Goal: Task Accomplishment & Management: Complete application form

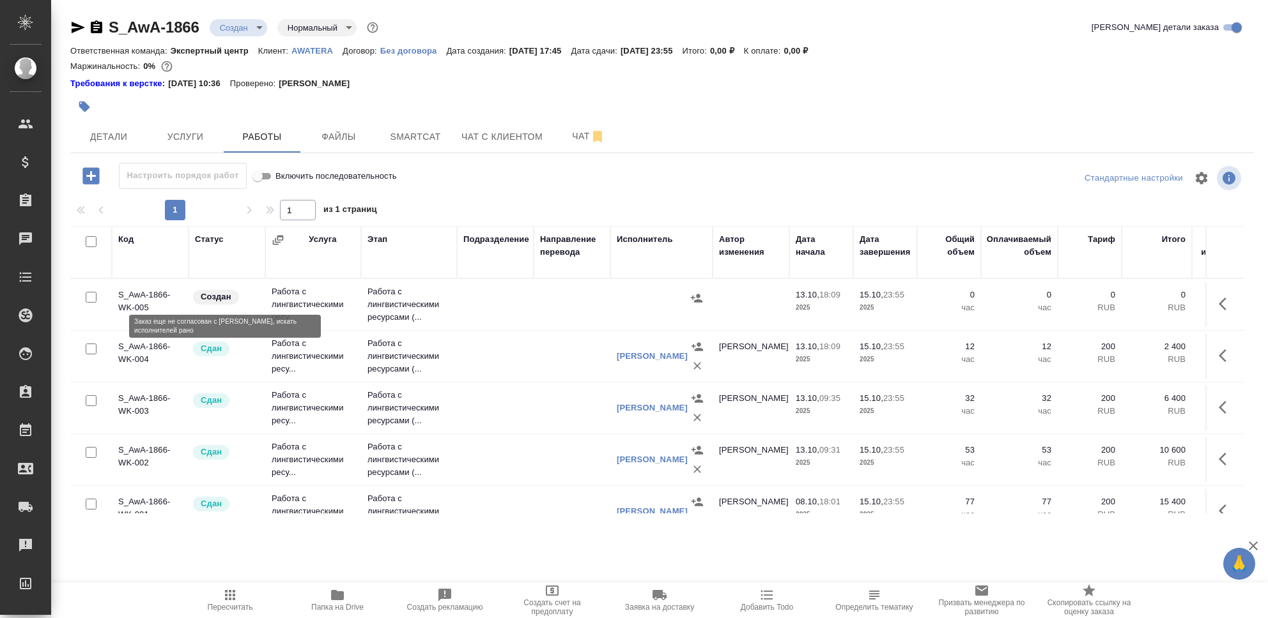
click at [213, 297] on p "Создан" at bounding box center [216, 297] width 31 height 13
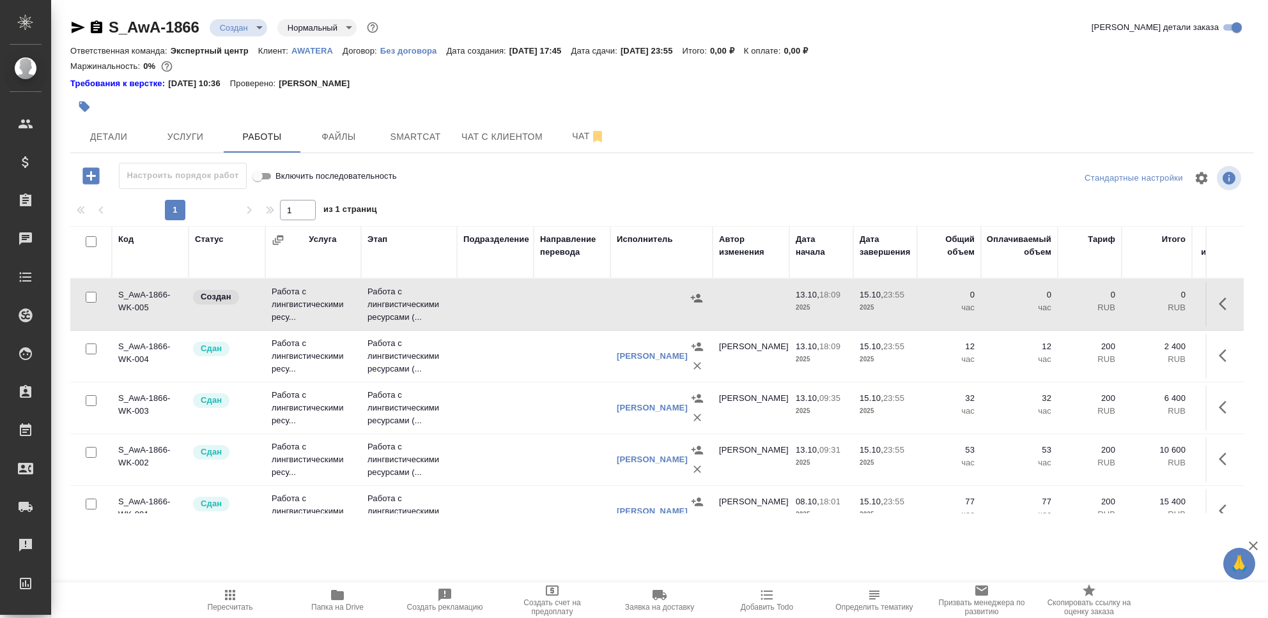
click at [149, 293] on td "S_AwA-1866-WK-005" at bounding box center [150, 304] width 77 height 45
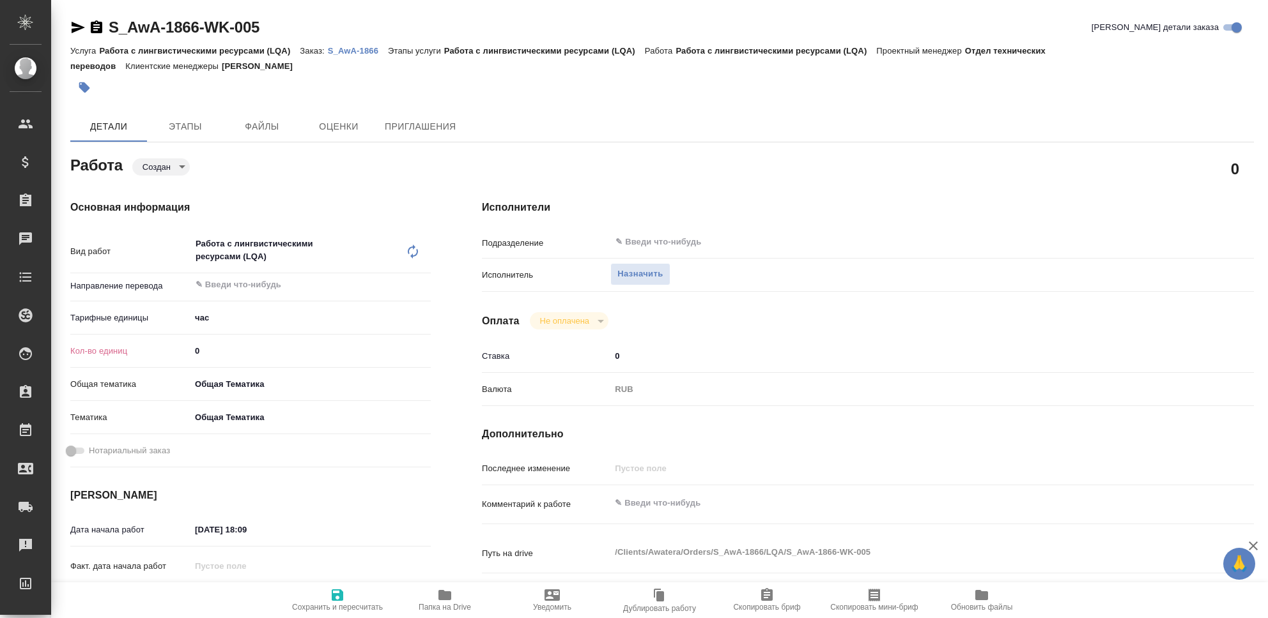
type textarea "x"
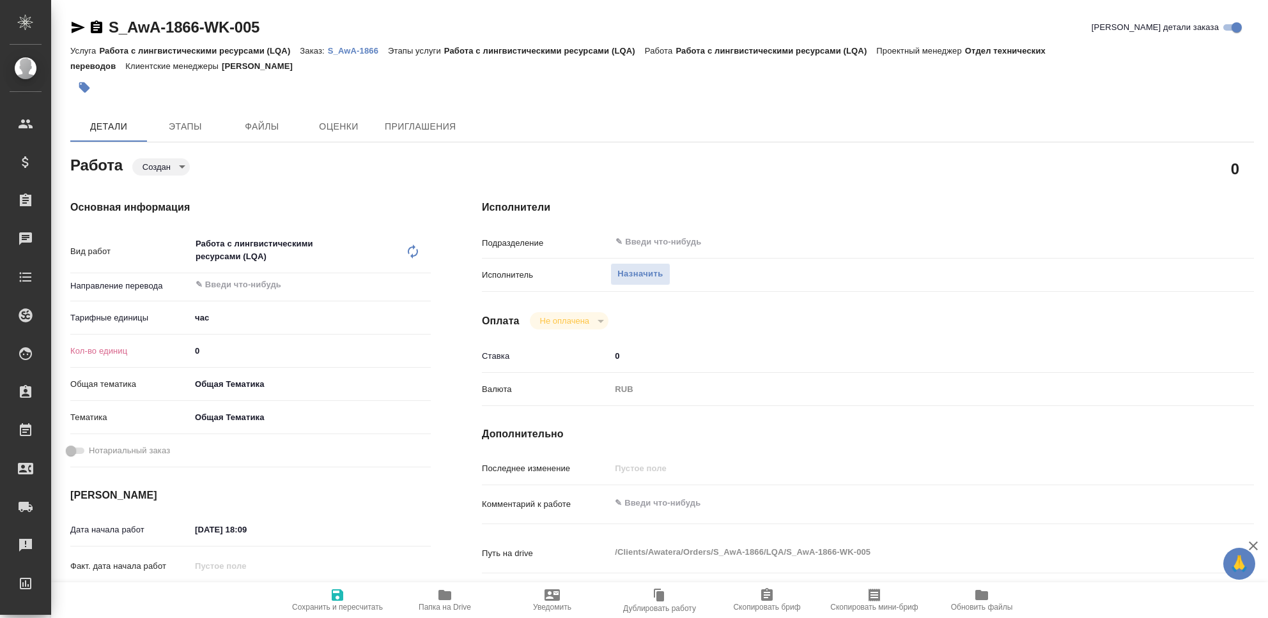
type textarea "x"
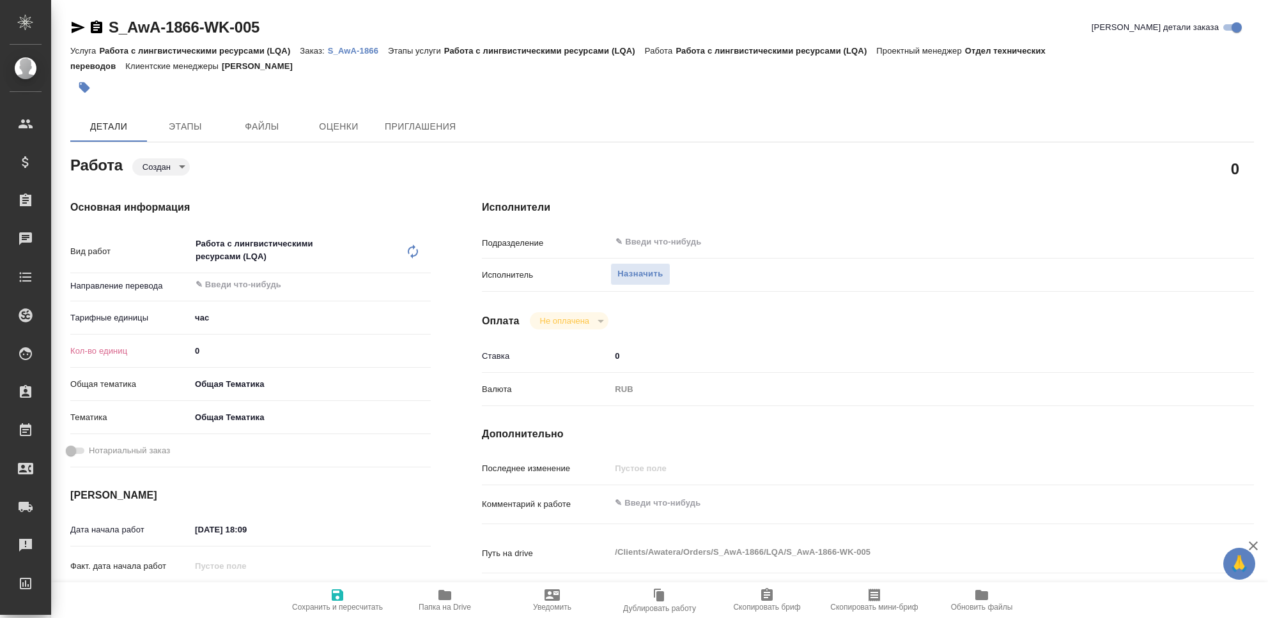
type textarea "x"
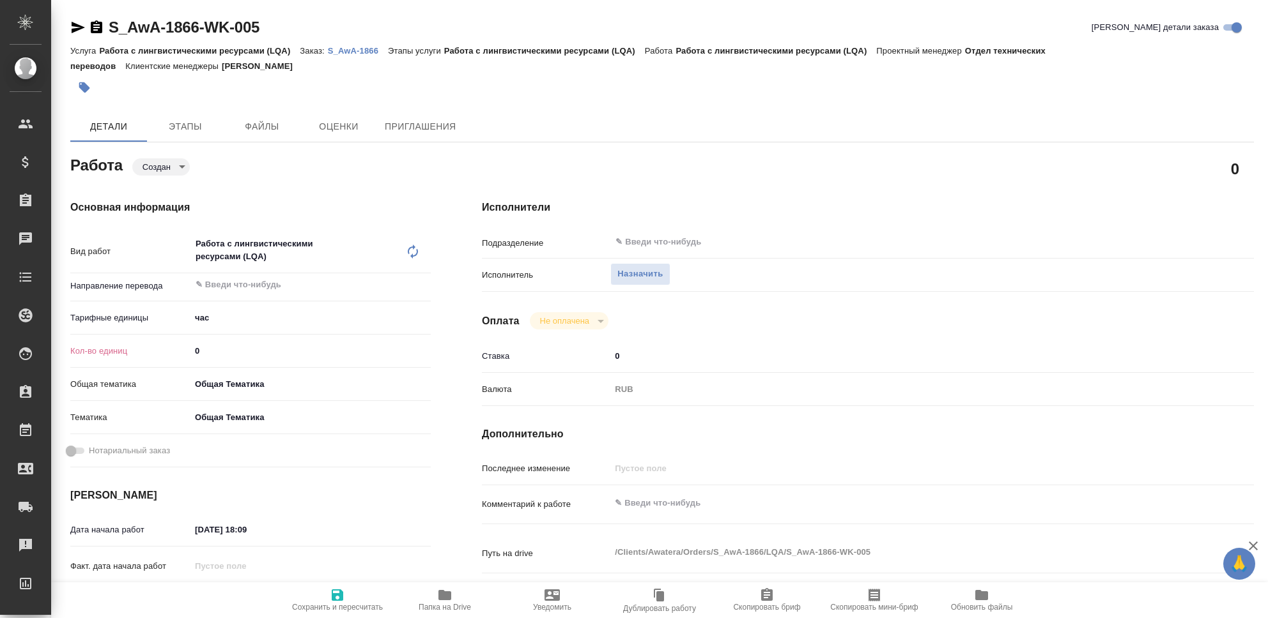
type textarea "x"
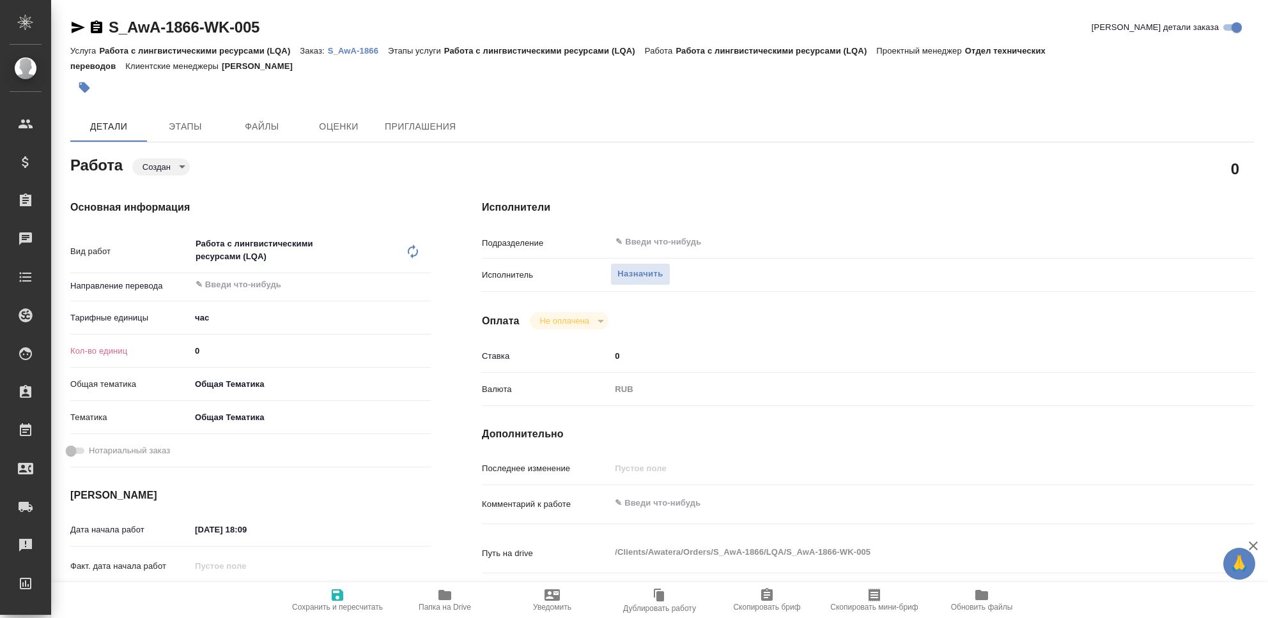
type textarea "x"
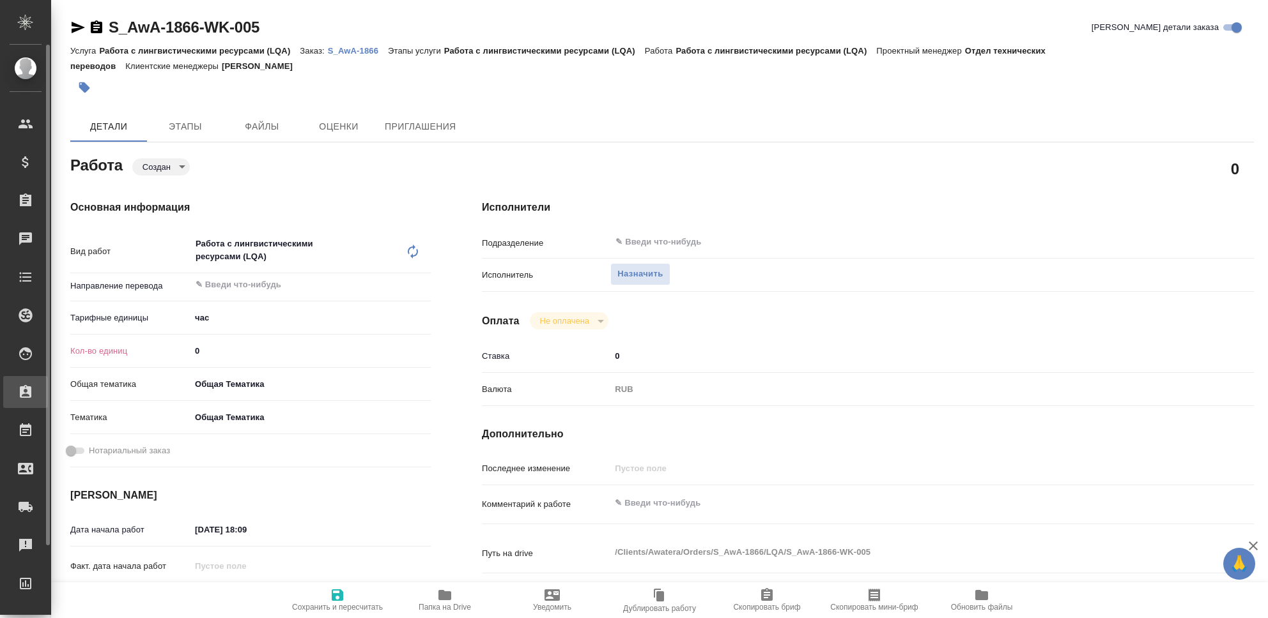
type textarea "x"
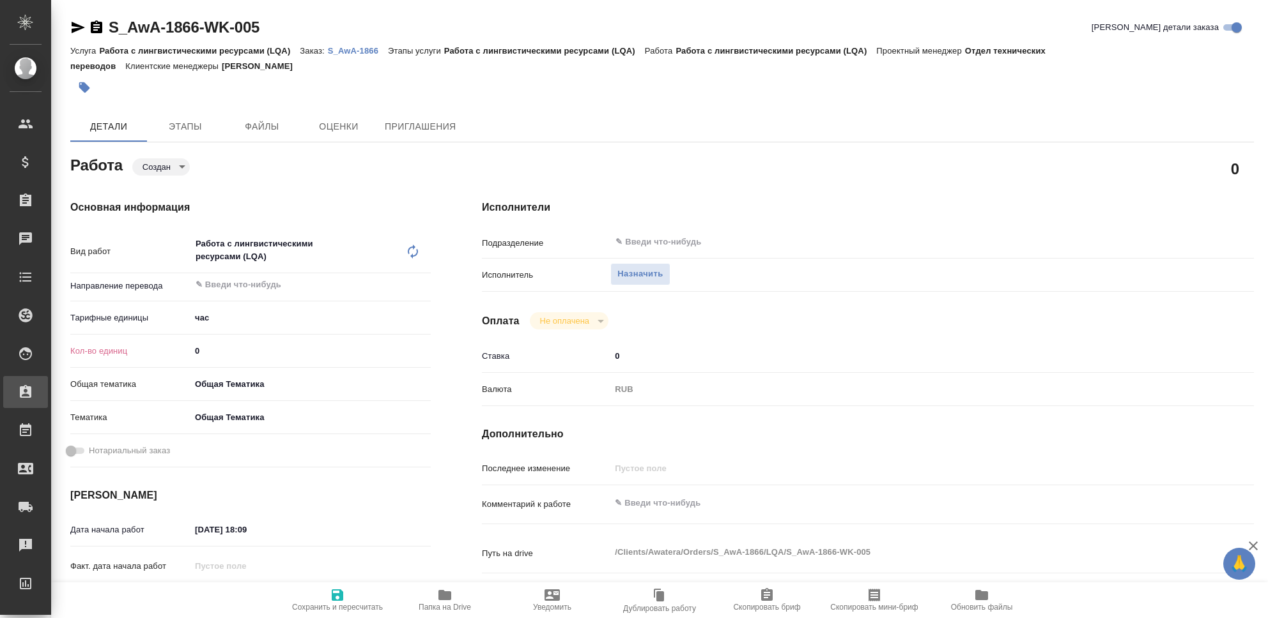
type textarea "x"
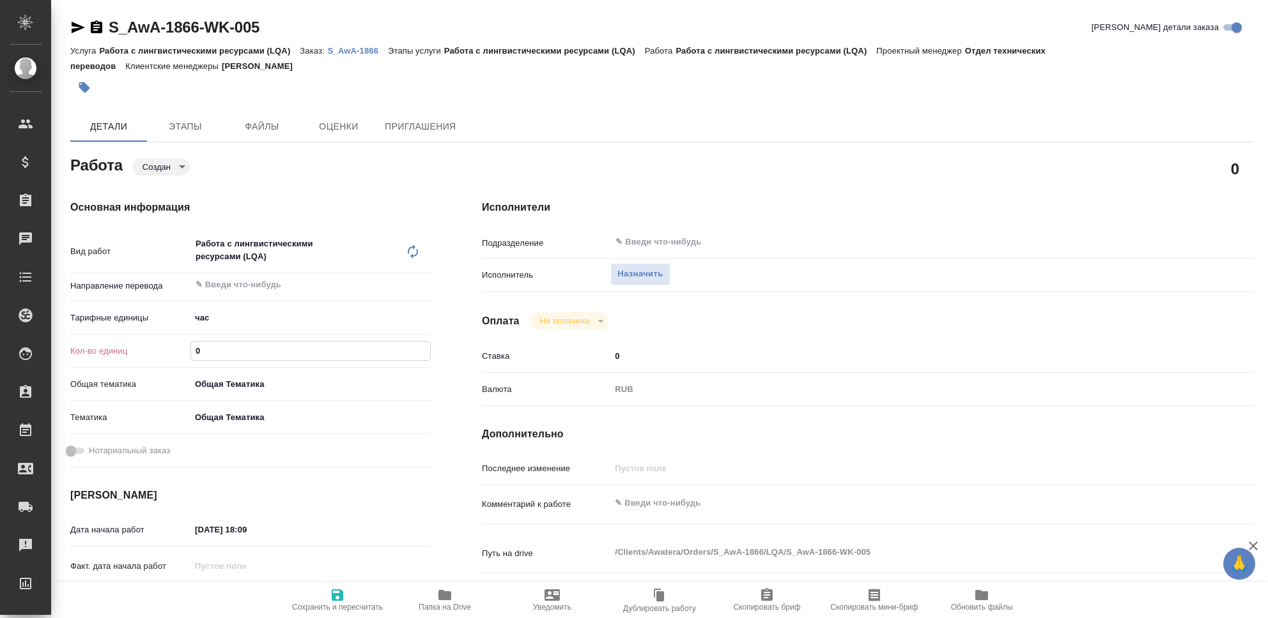
click at [262, 357] on input "0" at bounding box center [310, 351] width 239 height 19
type textarea "x"
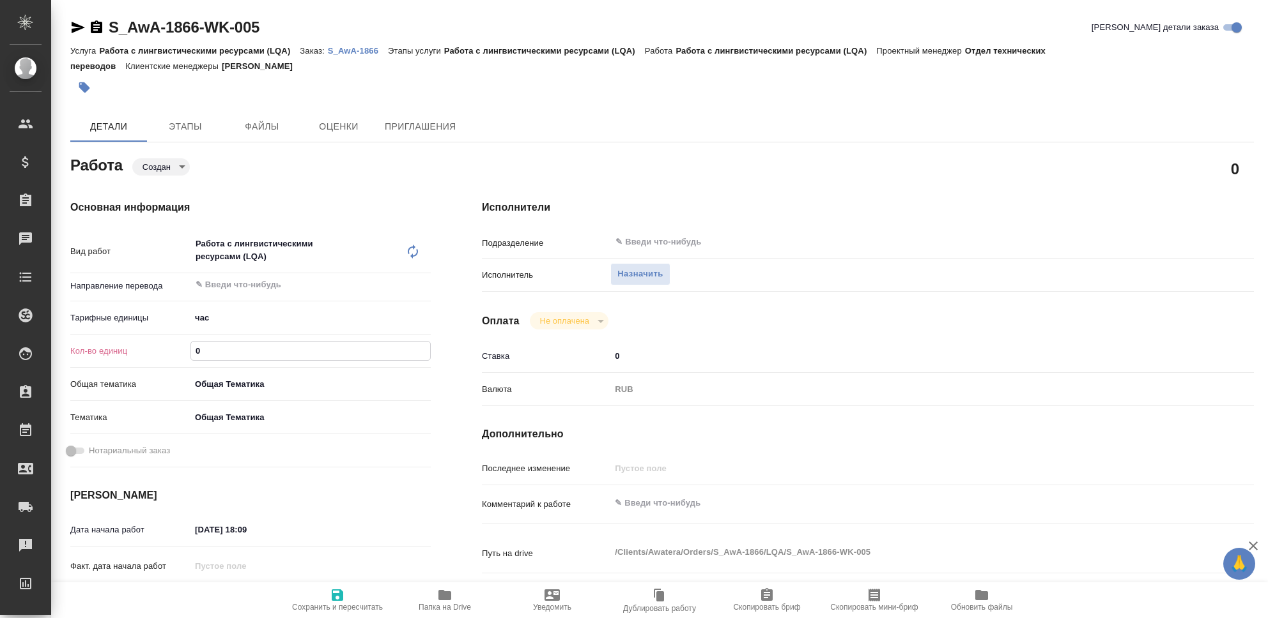
type textarea "x"
type input "3"
type textarea "x"
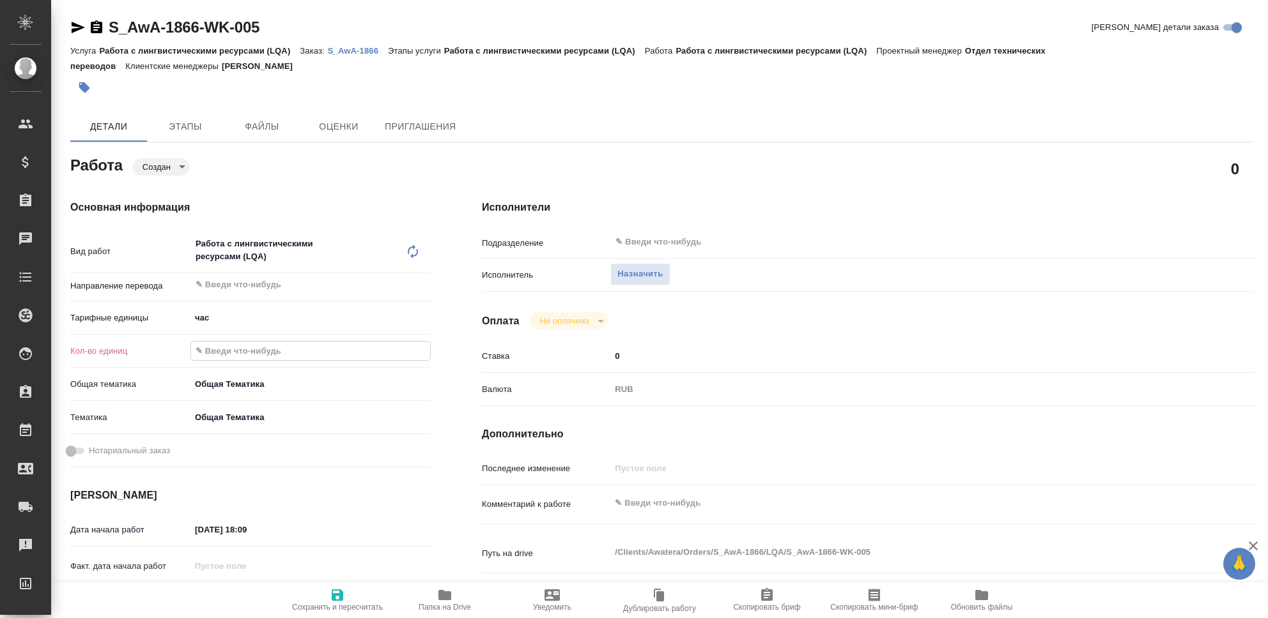
type textarea "x"
type input "35"
type textarea "x"
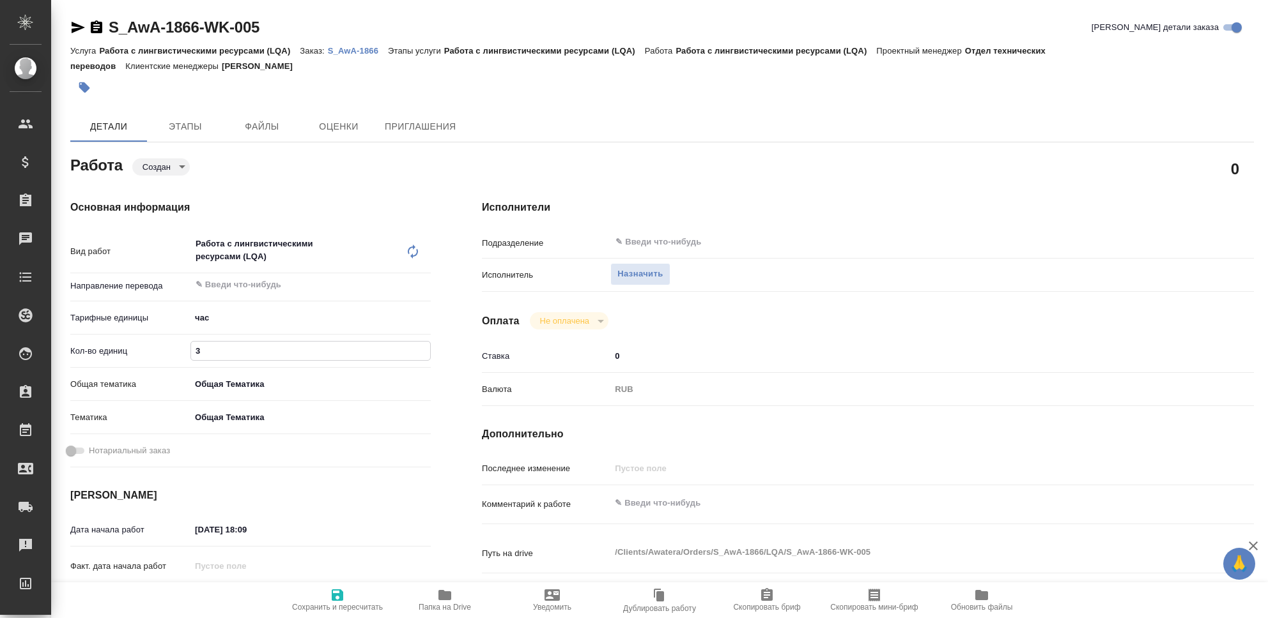
type textarea "x"
type input "35"
type textarea "x"
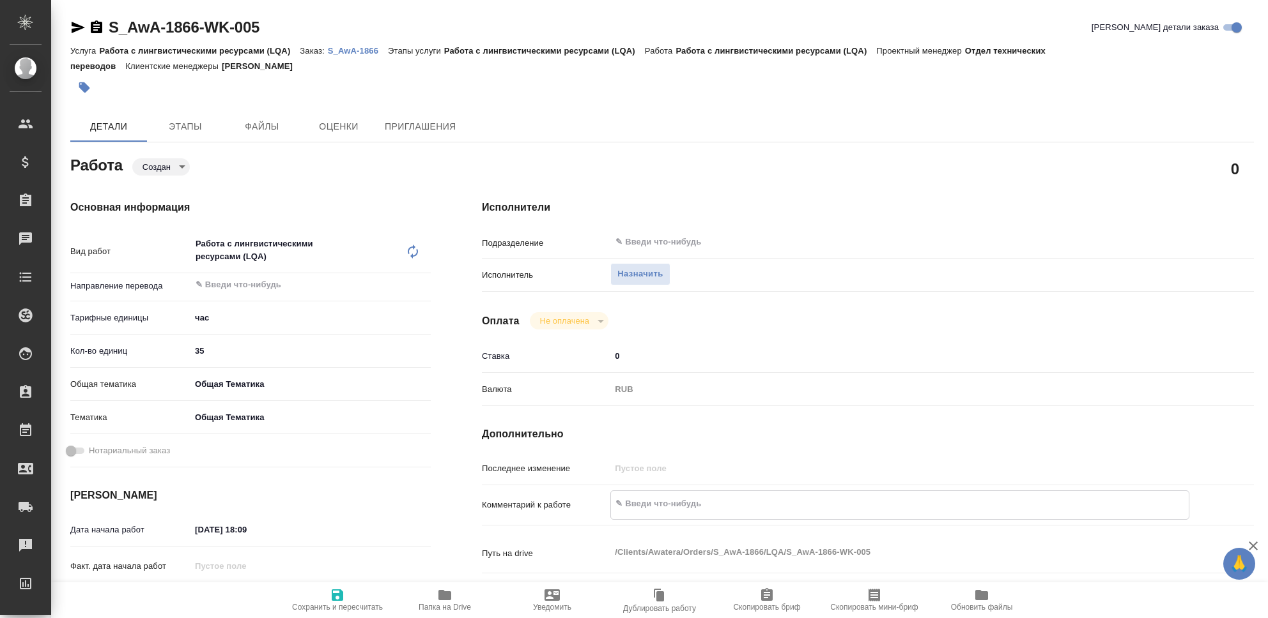
click at [670, 506] on textarea at bounding box center [900, 504] width 578 height 22
type textarea "x"
type textarea "Ч"
type textarea "x"
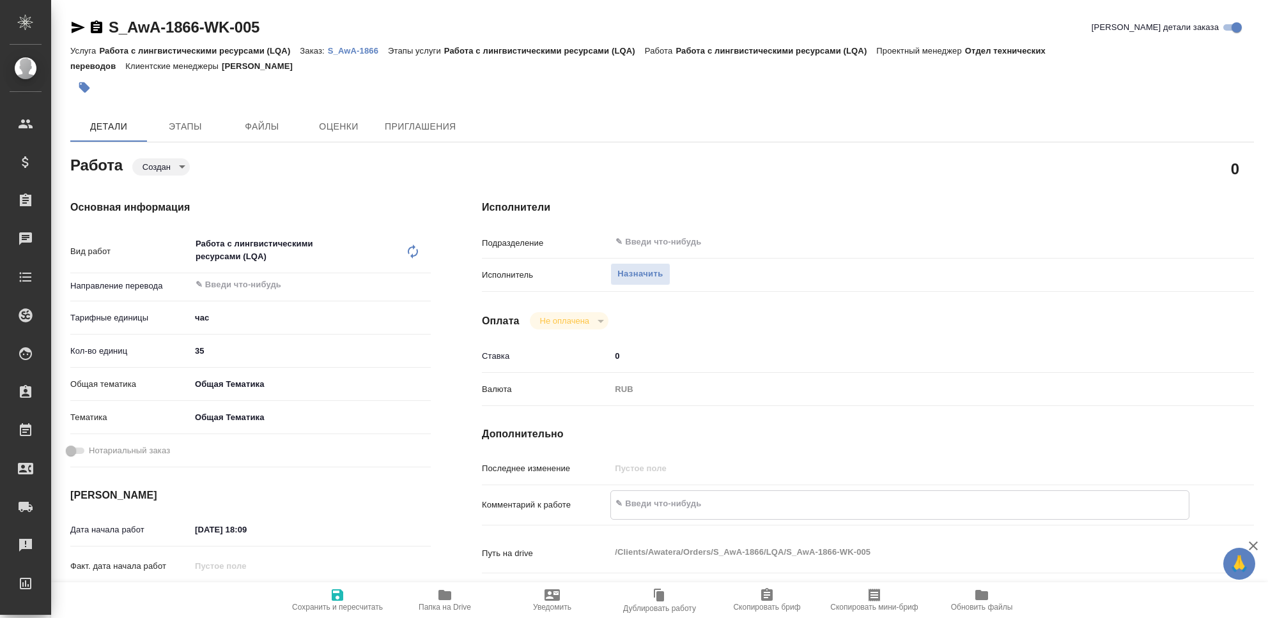
type textarea "x"
type textarea "Чи"
type textarea "x"
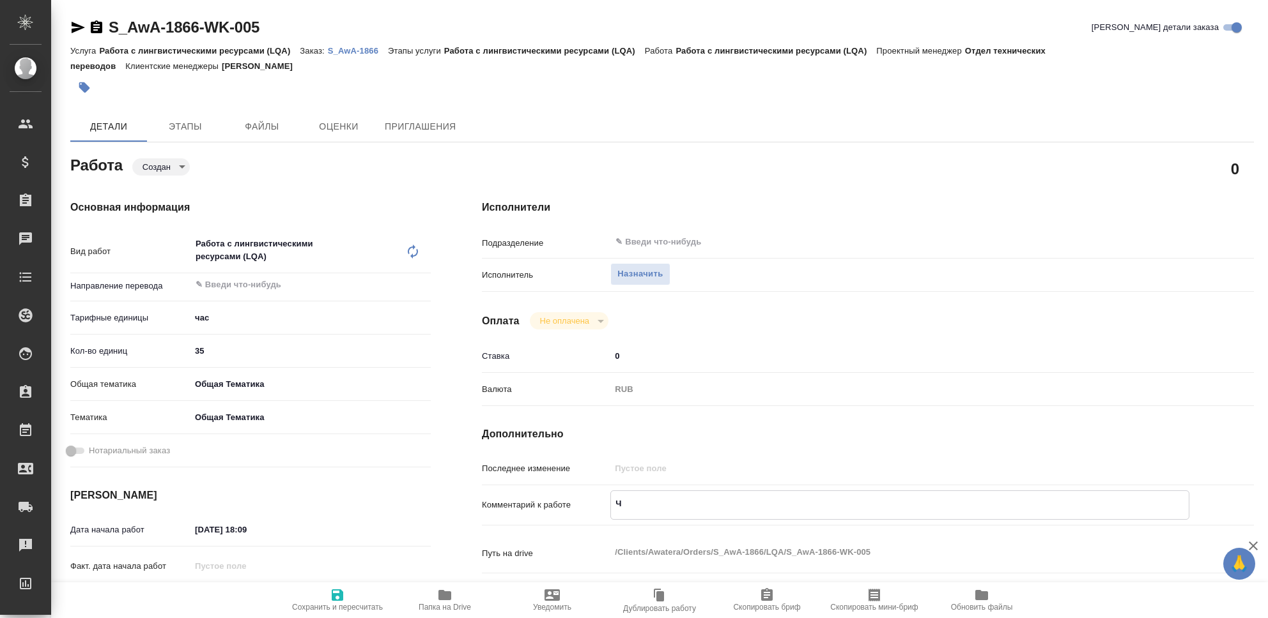
type textarea "x"
type textarea "Чис"
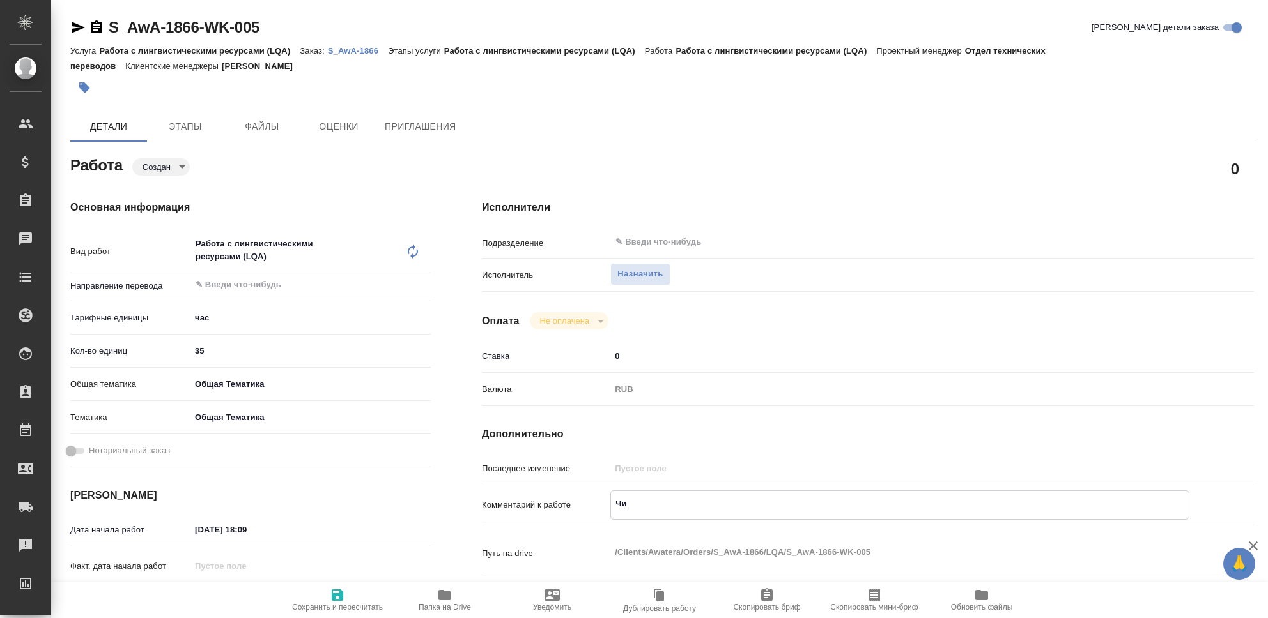
type textarea "x"
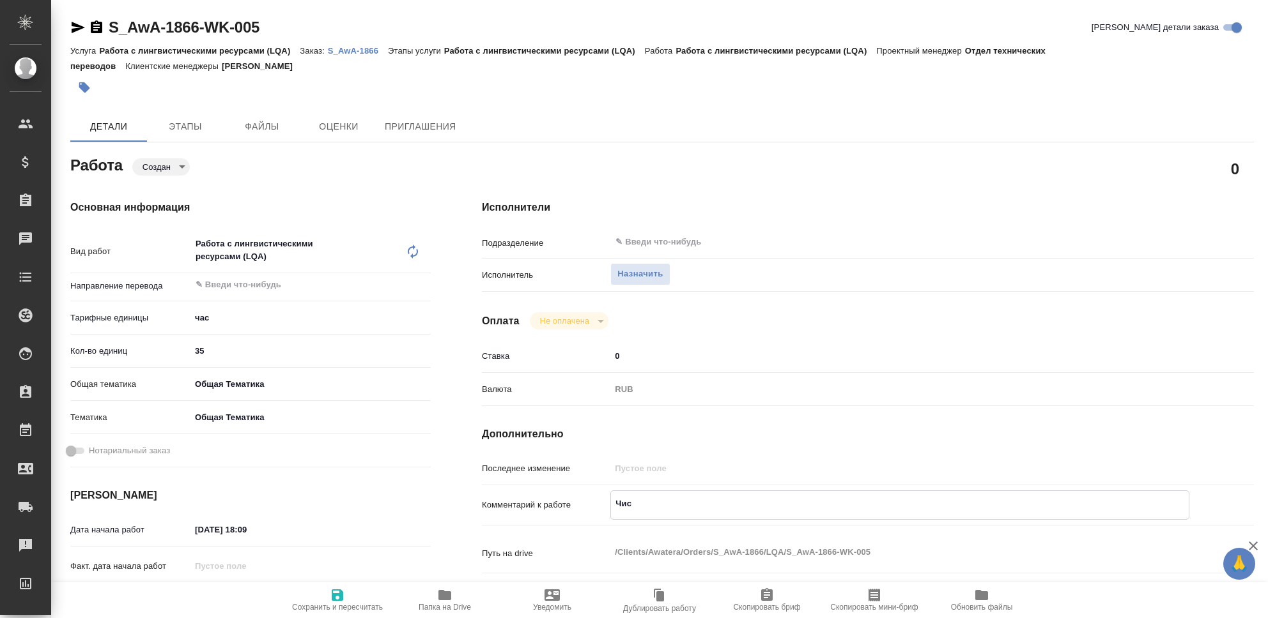
type textarea "Чист"
type textarea "x"
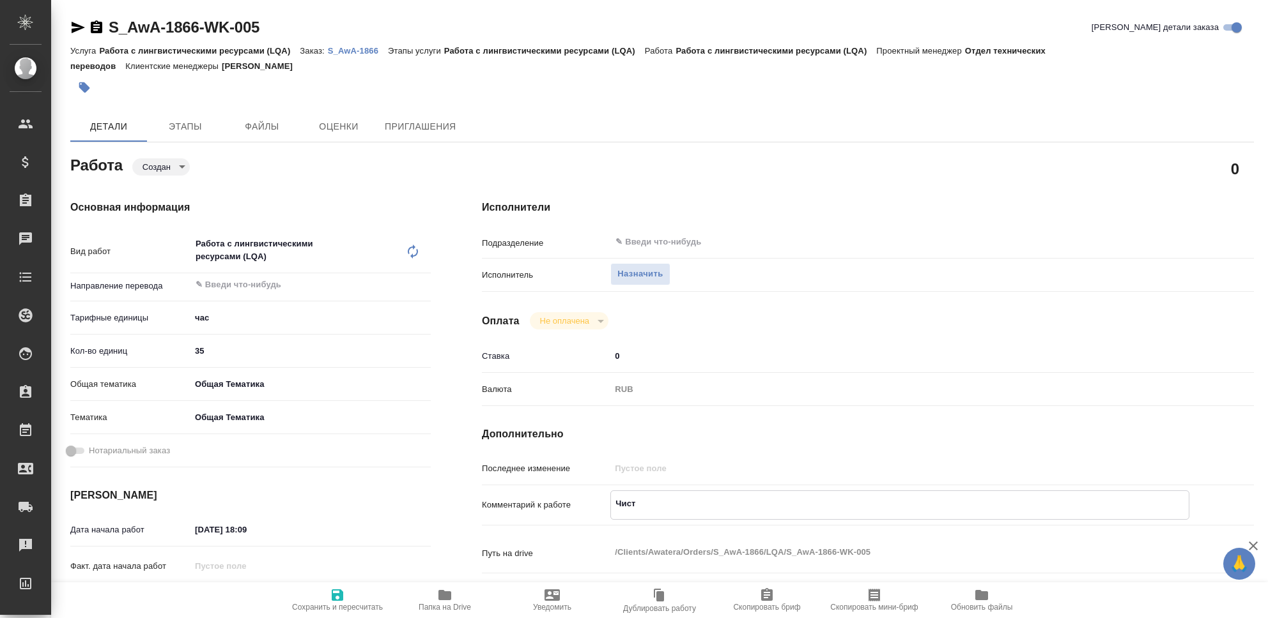
type textarea "x"
type textarea "Чистк"
type textarea "x"
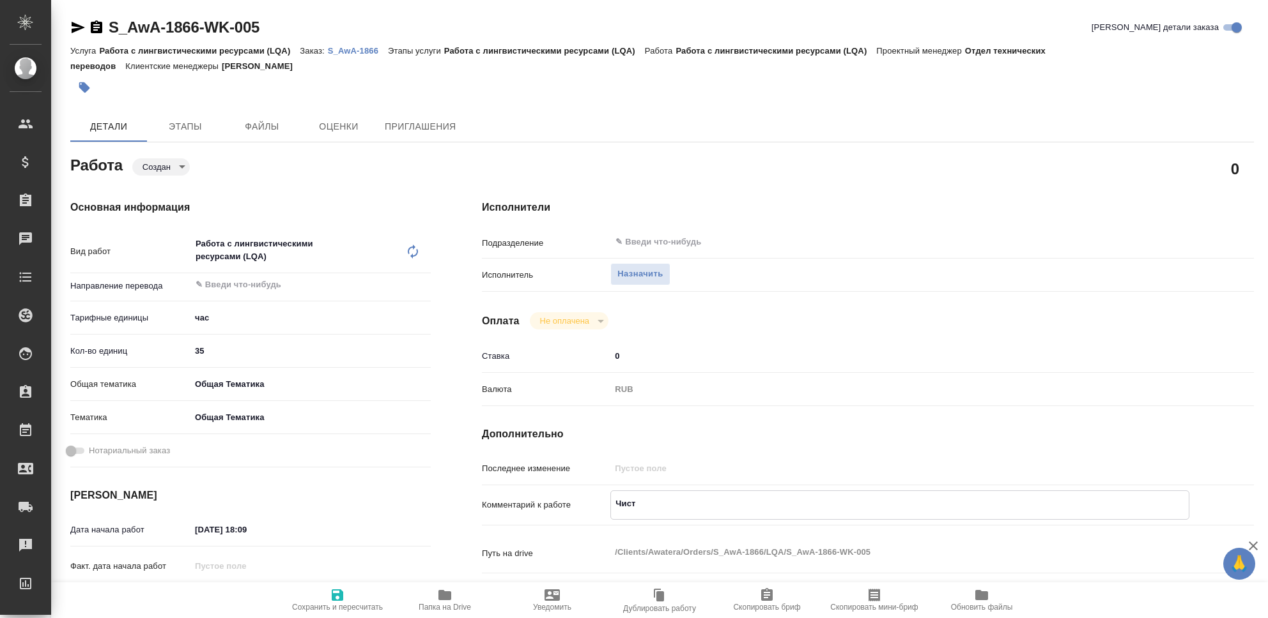
type textarea "x"
type textarea "Чистка"
type textarea "x"
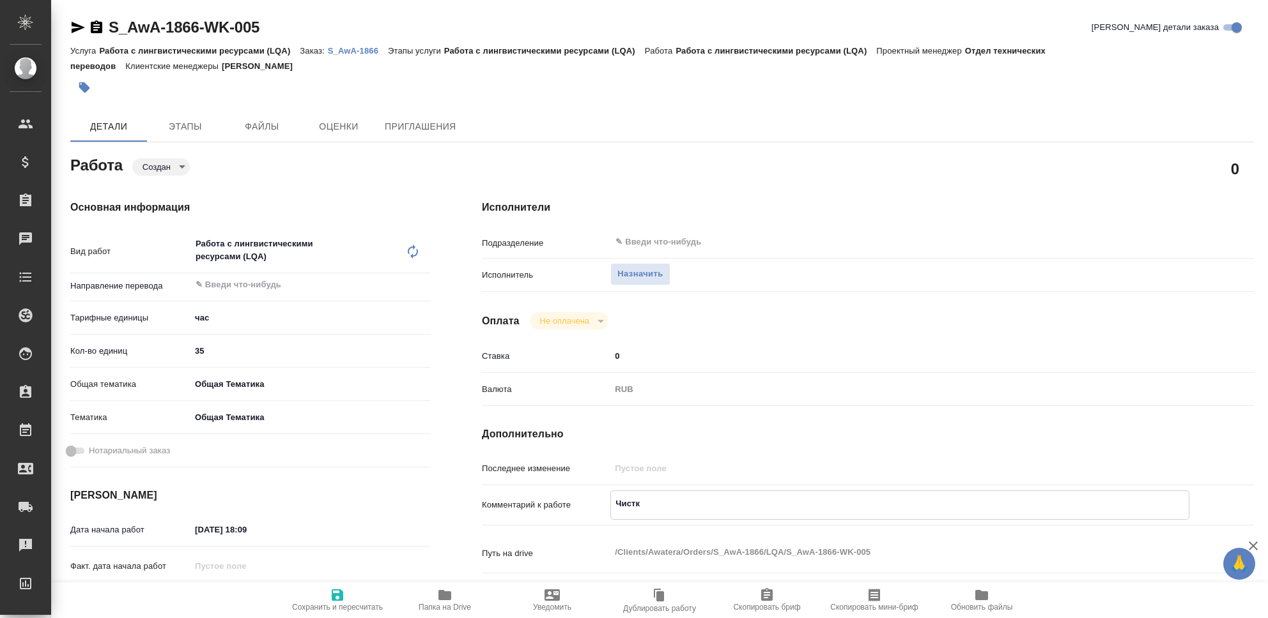
type textarea "x"
type textarea "Чистка"
type textarea "x"
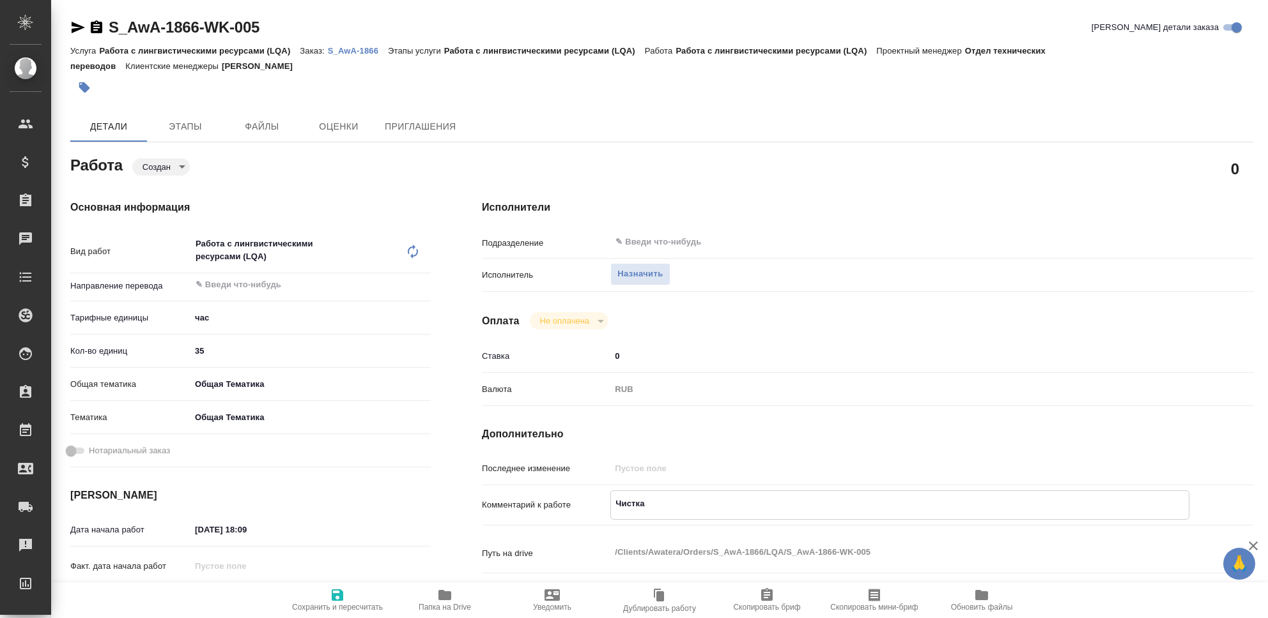
type textarea "x"
type textarea "Чистка Т"
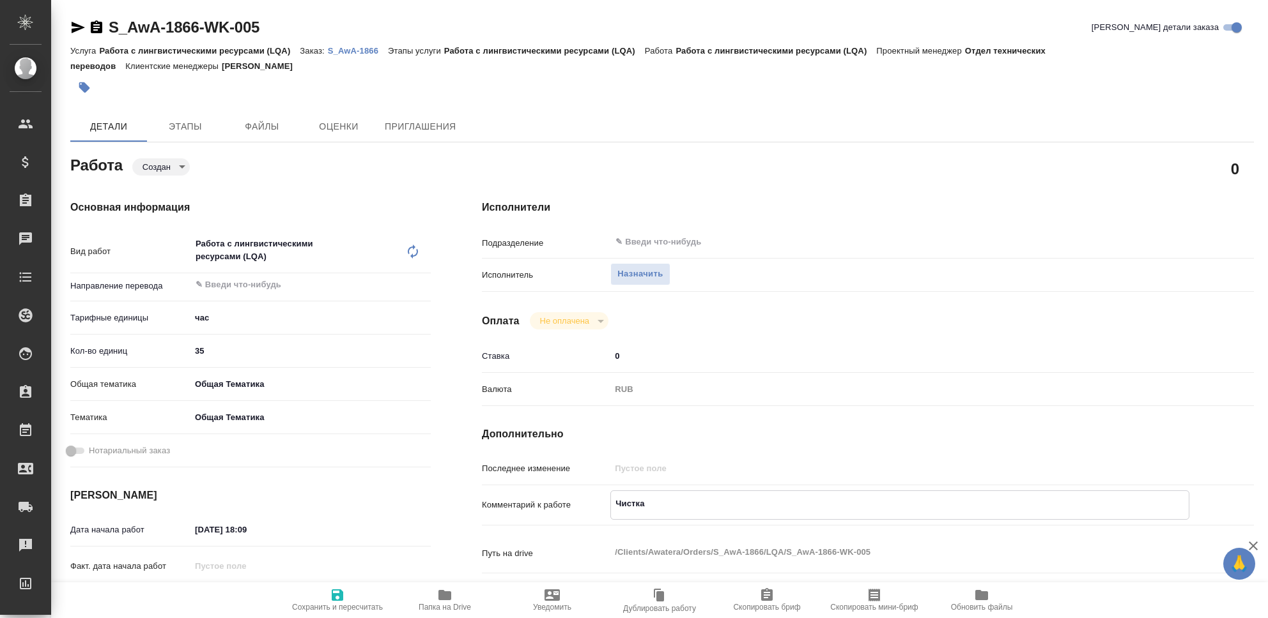
type textarea "x"
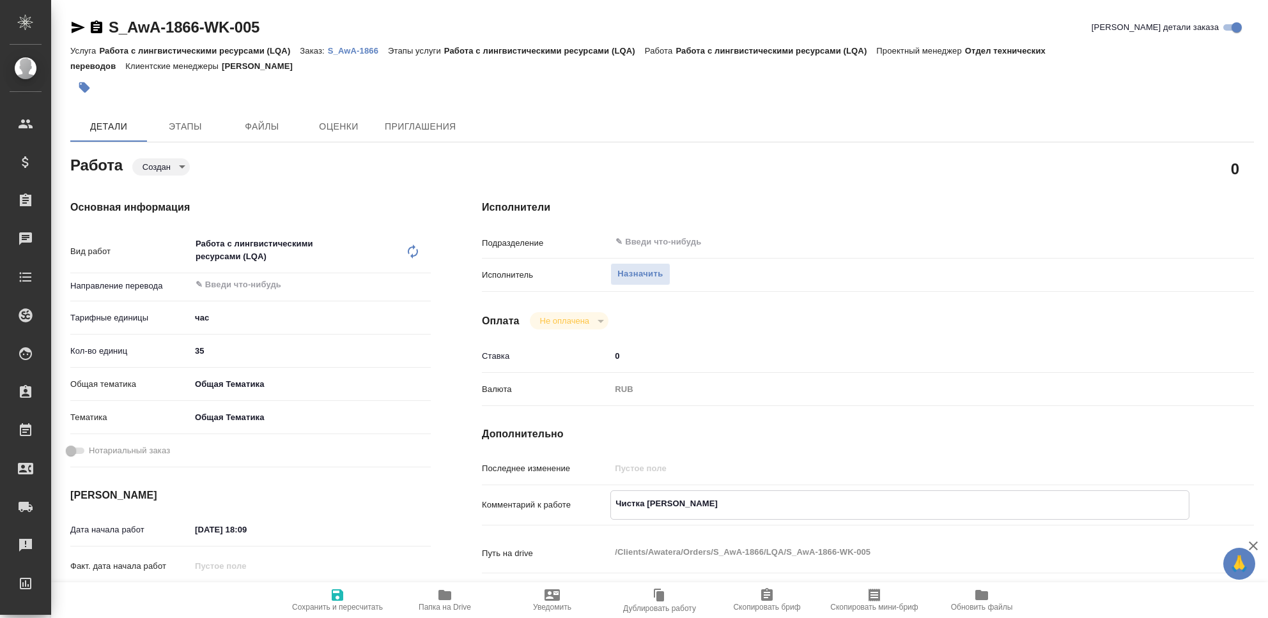
type textarea "Чистка ТМ"
type textarea "x"
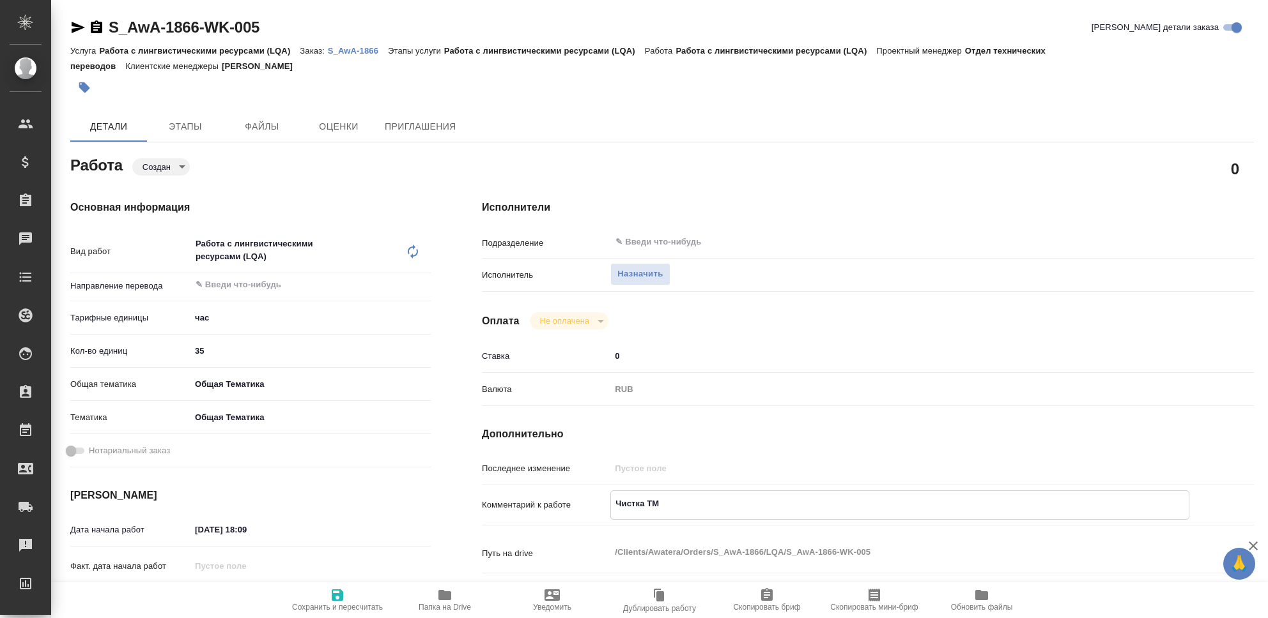
type textarea "x"
type textarea "Чистка ТМ,"
type textarea "x"
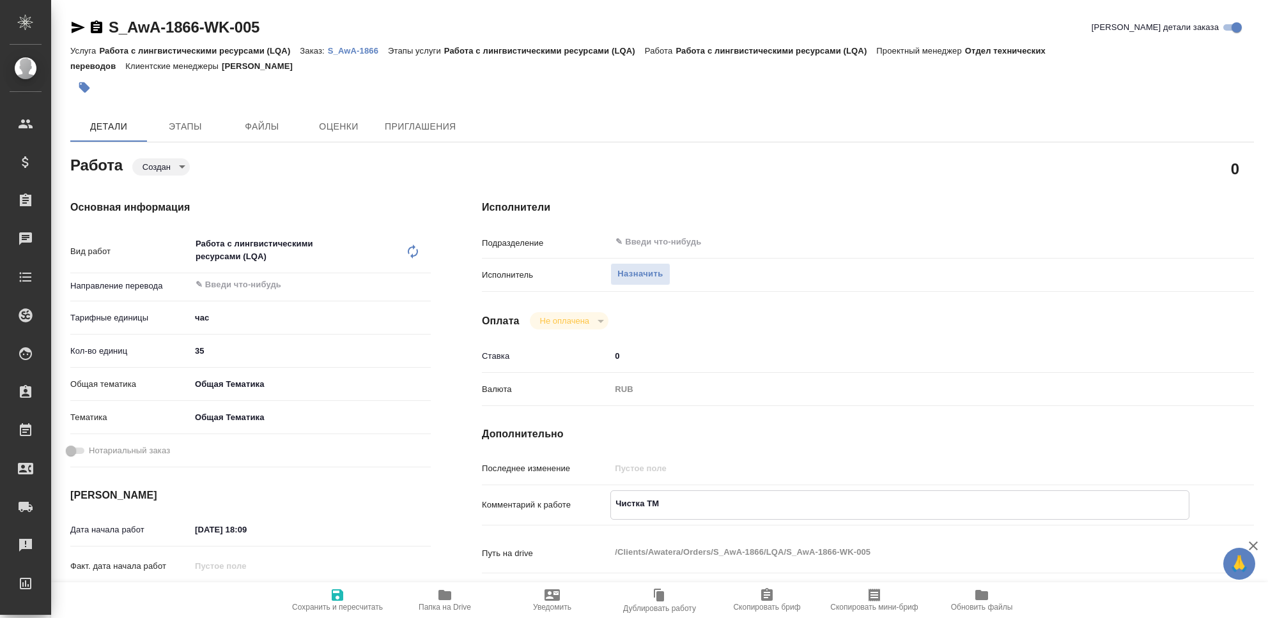
type textarea "x"
type textarea "Чистка ТМ,"
type textarea "x"
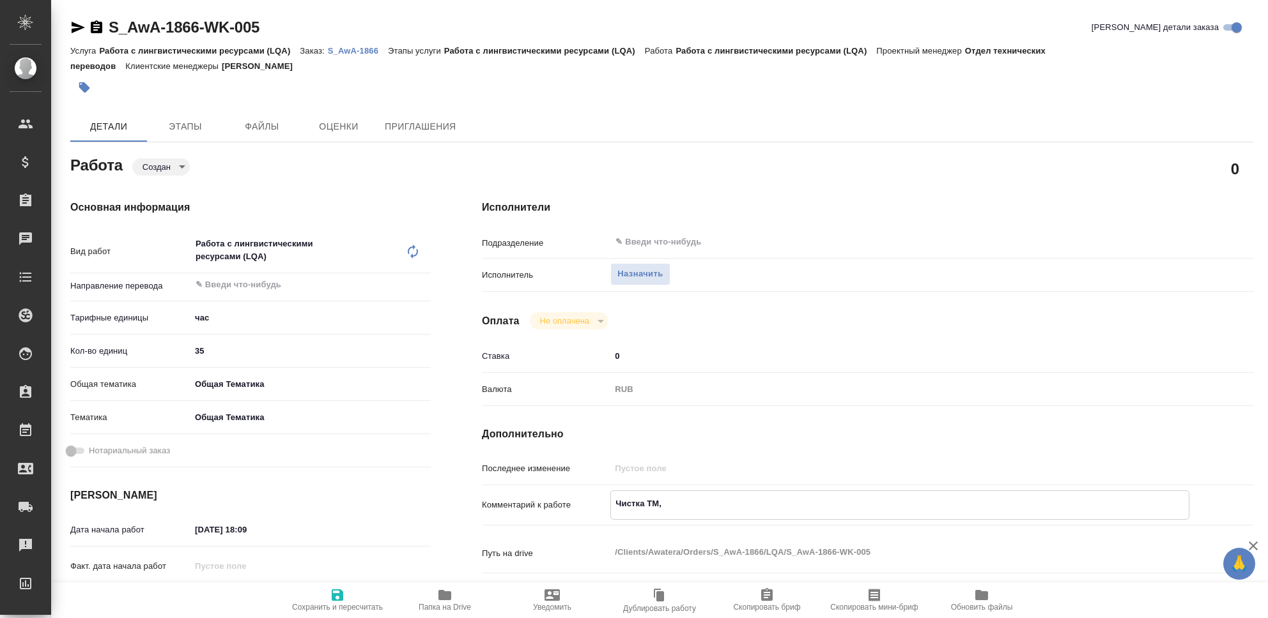
type textarea "x"
type textarea "Чистка ТМ, Х"
type textarea "x"
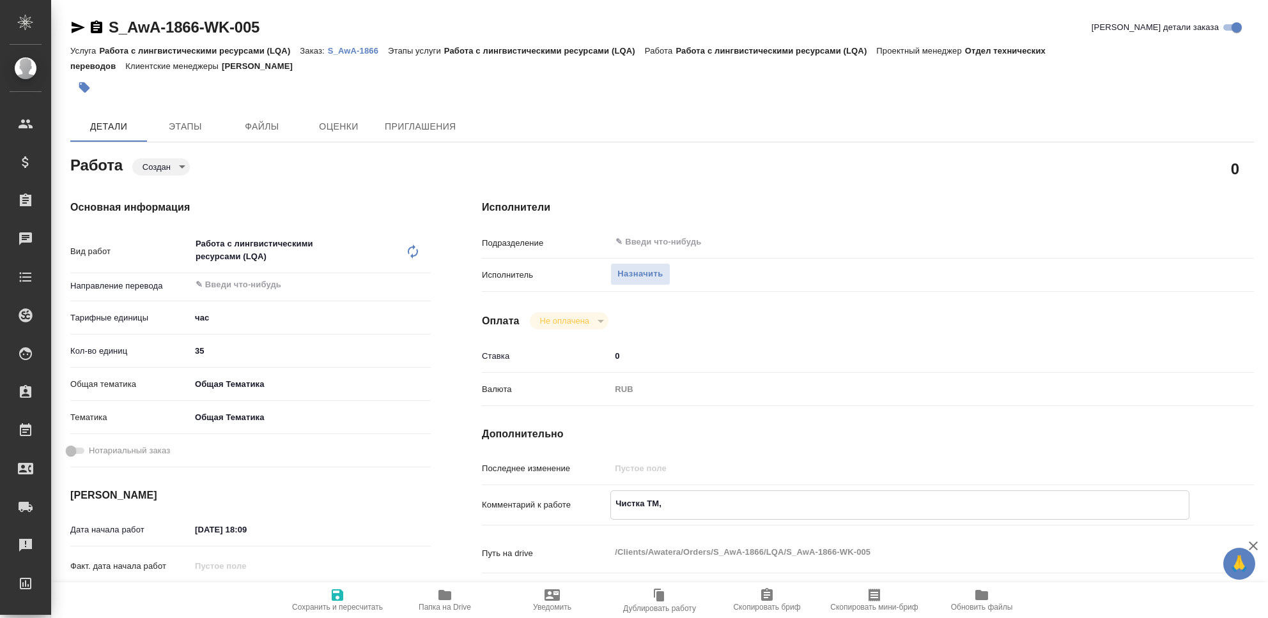
type textarea "x"
type textarea "Чистка ТМ, Хи"
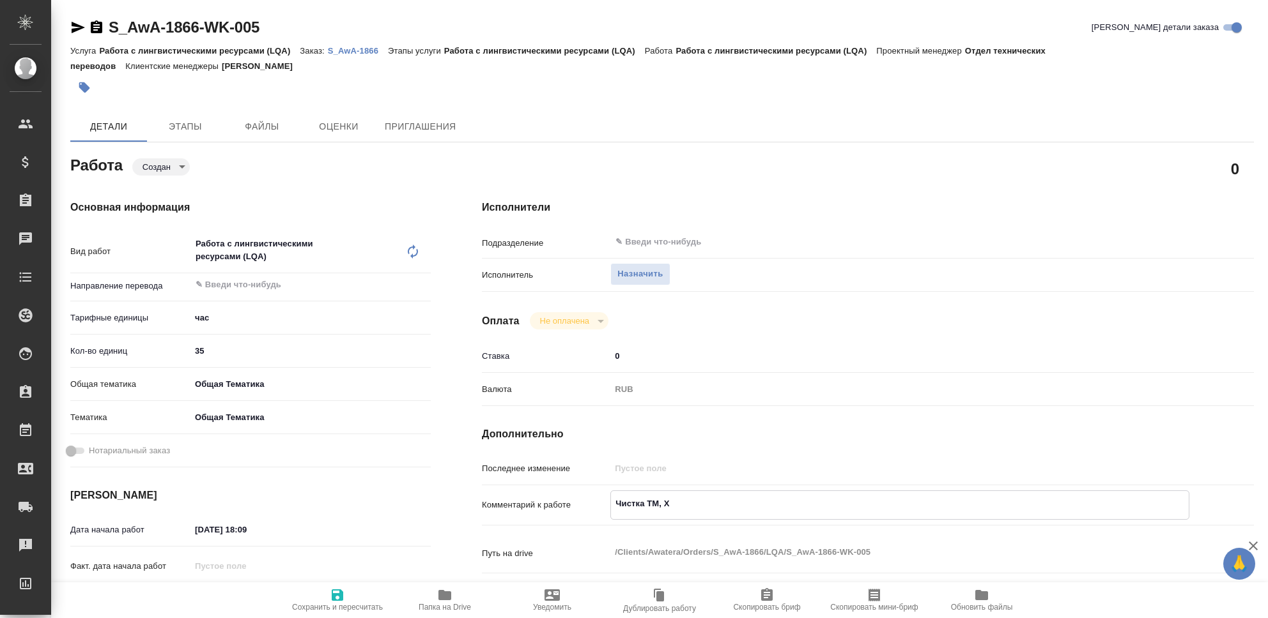
type textarea "x"
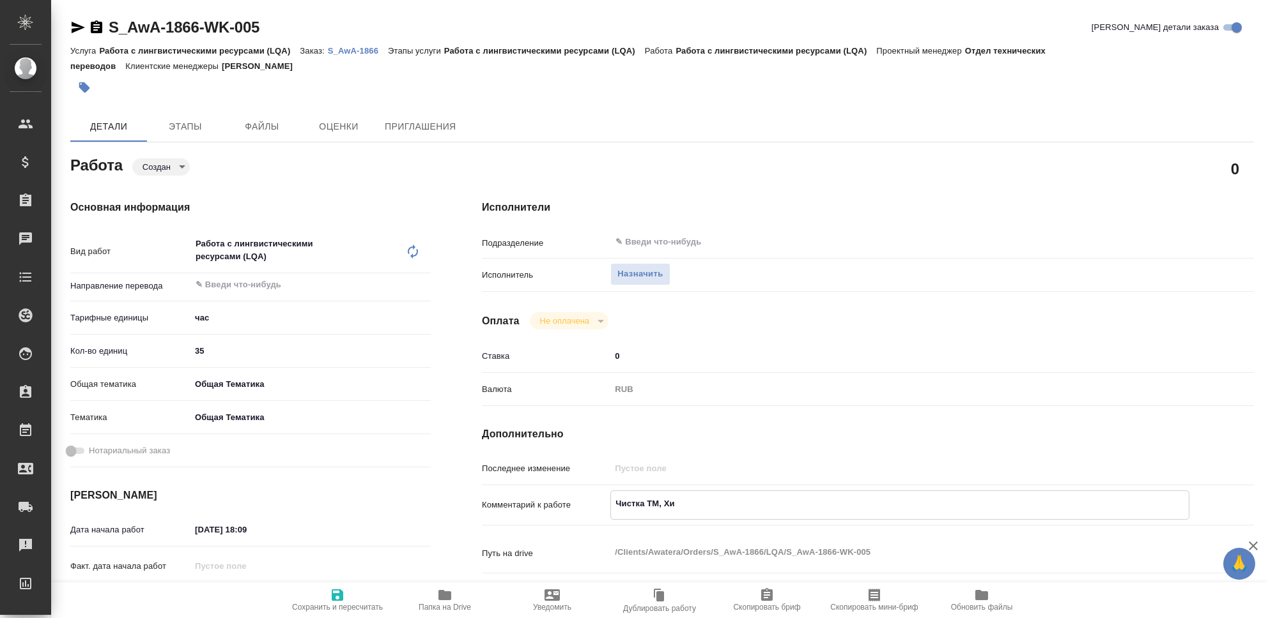
type textarea "Чистка ТМ, Хит"
type textarea "x"
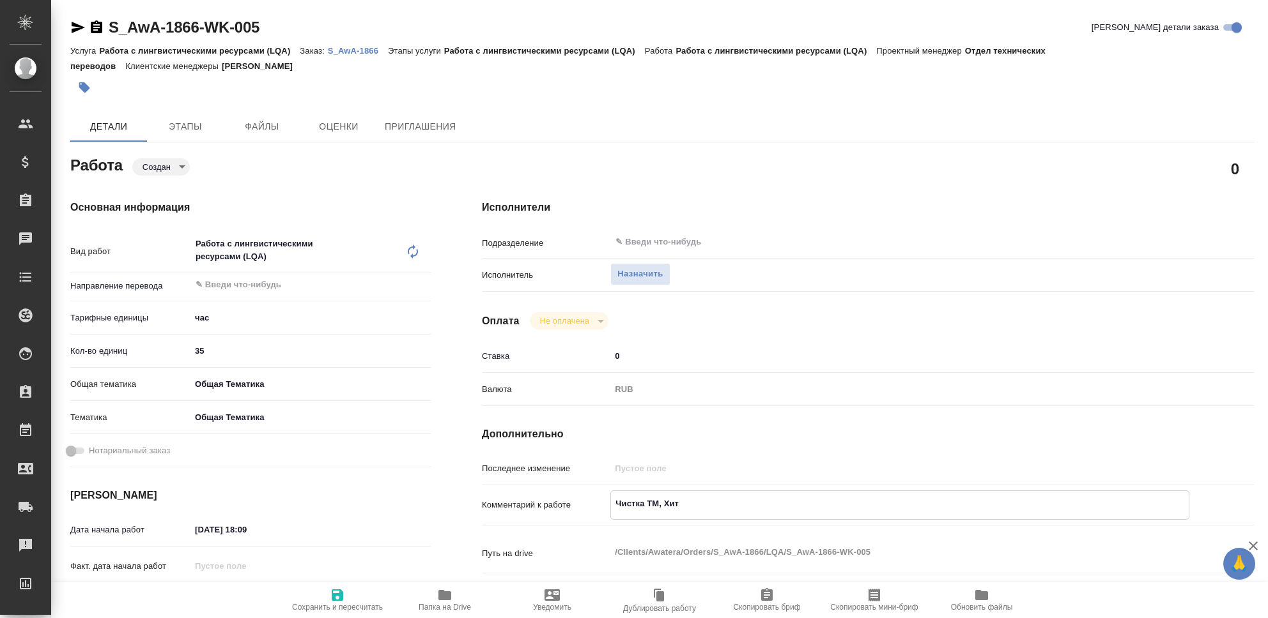
type textarea "Чистка ТМ, Хит"
type textarea "x"
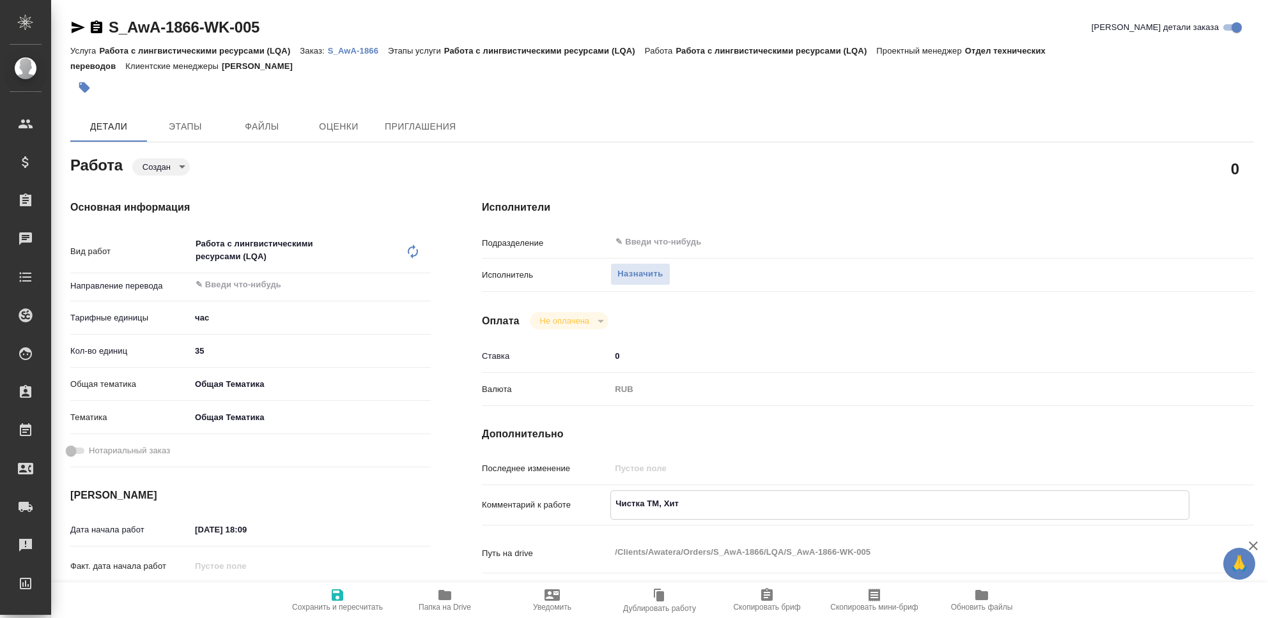
type textarea "x"
type textarea "Чистка ТМ, Хит М"
type textarea "x"
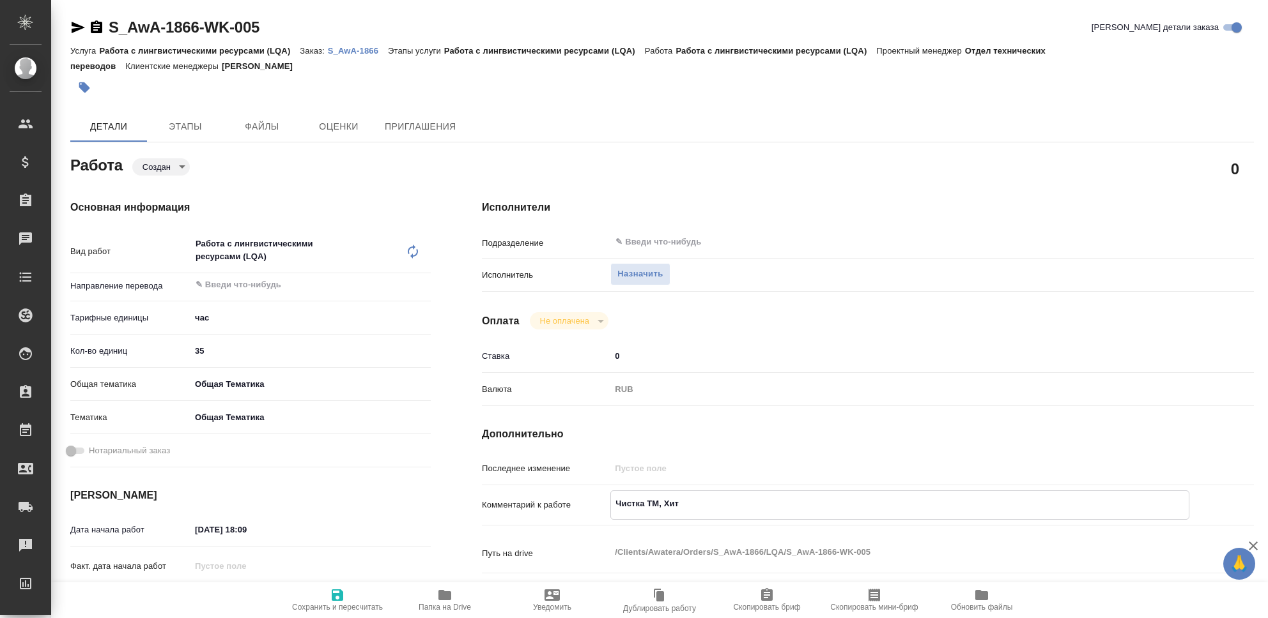
type textarea "x"
type textarea "Чистка ТМ, Хит Мо"
type textarea "x"
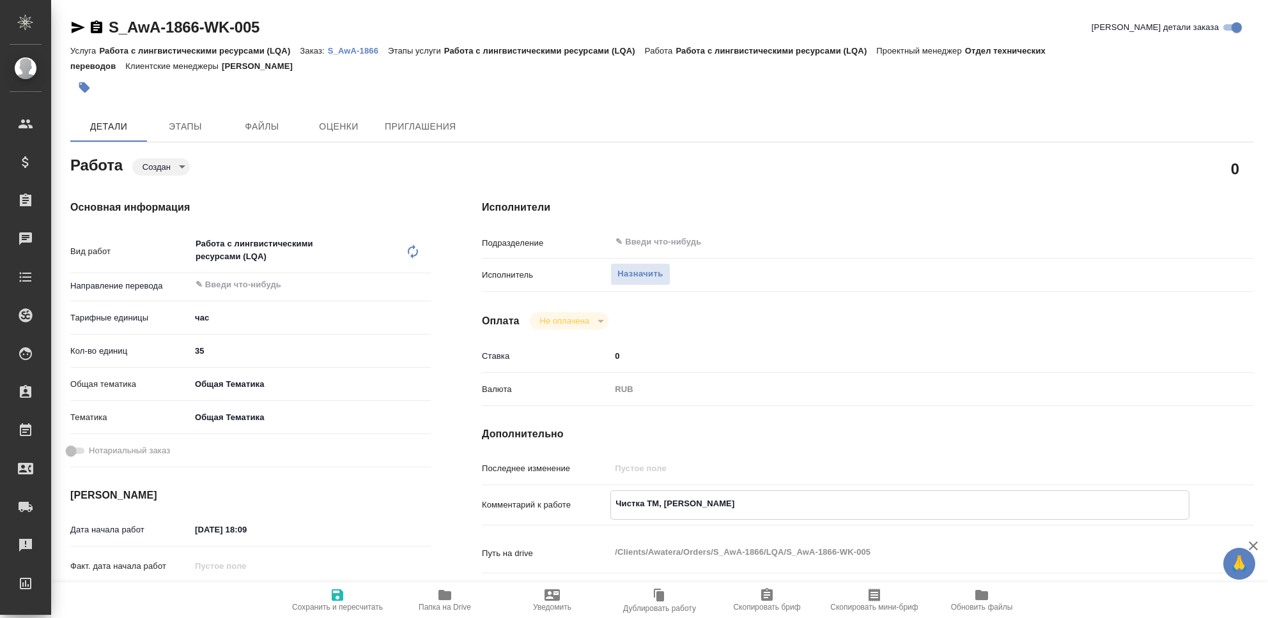
type textarea "x"
type textarea "Чистка ТМ, Хит Мот"
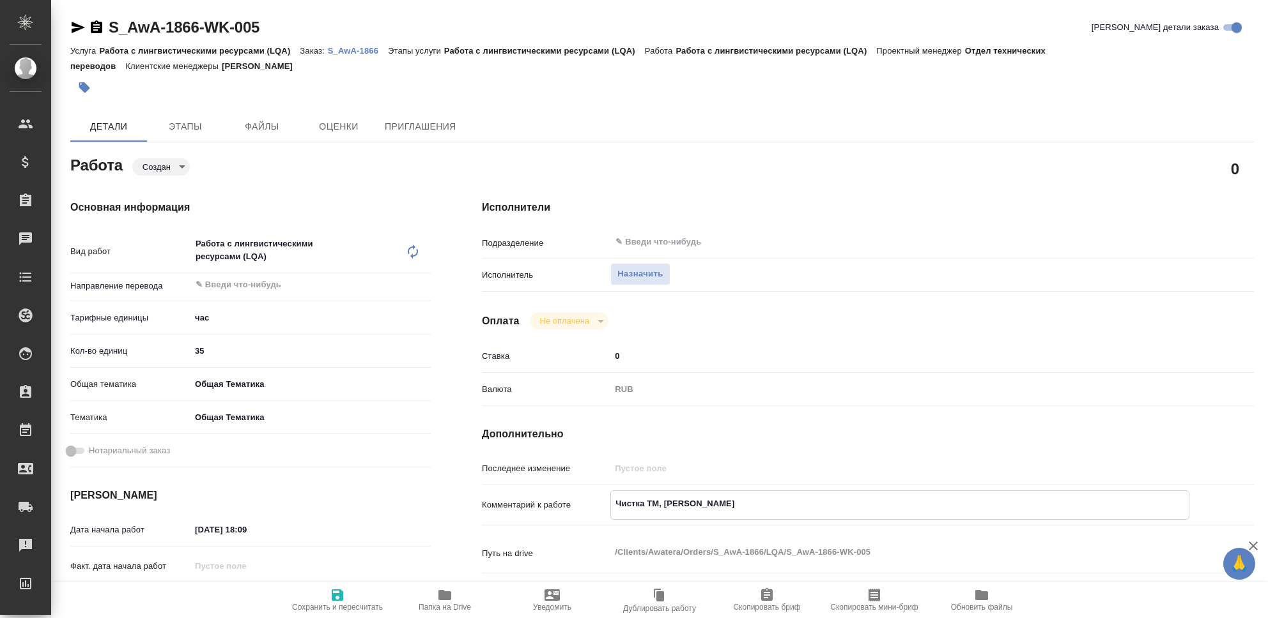
type textarea "x"
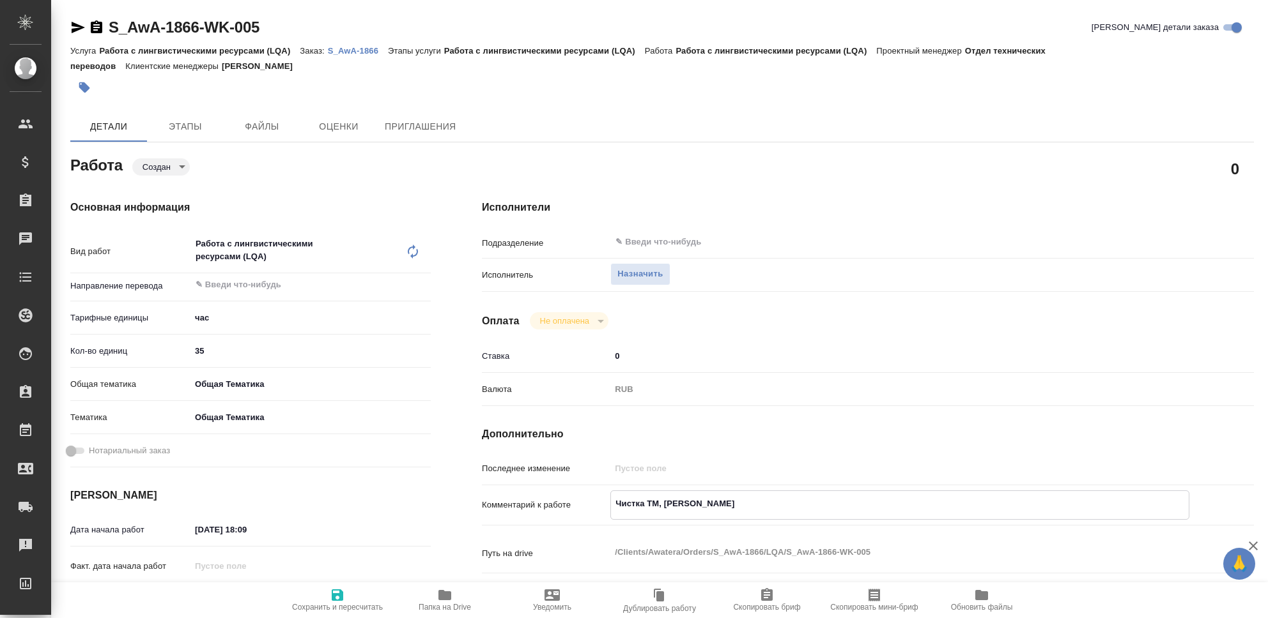
type textarea "Чистка ТМ, Хит Мото"
type textarea "x"
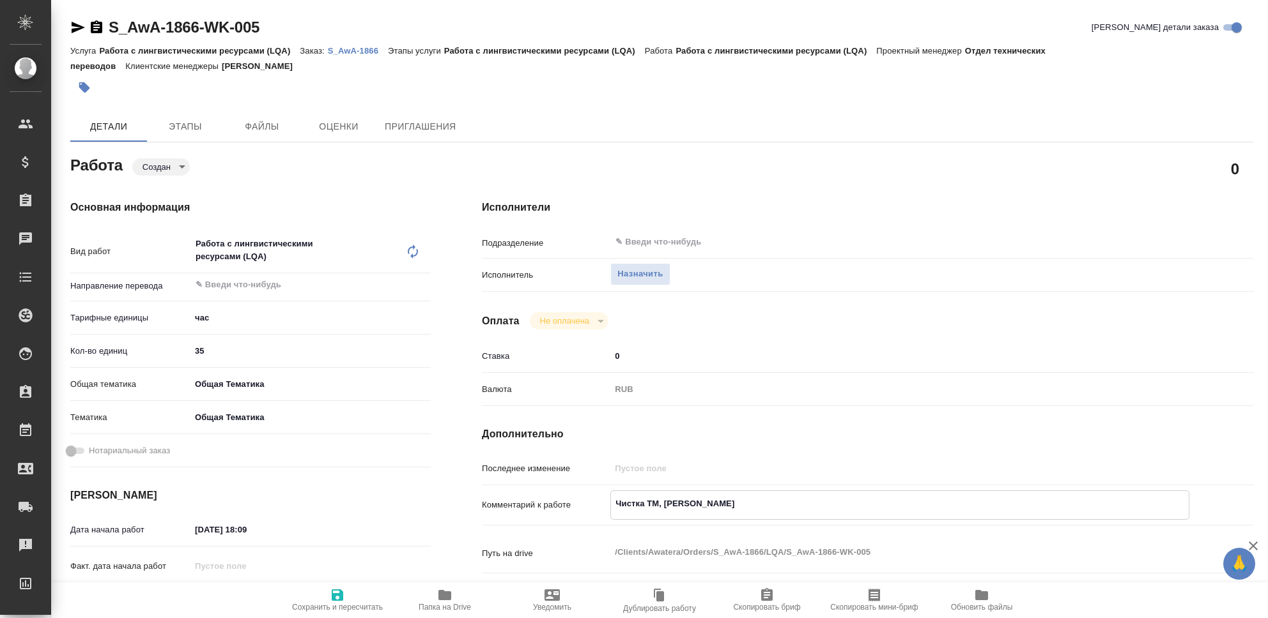
type textarea "x"
type textarea "Чистка ТМ, Хит Мотор"
type textarea "x"
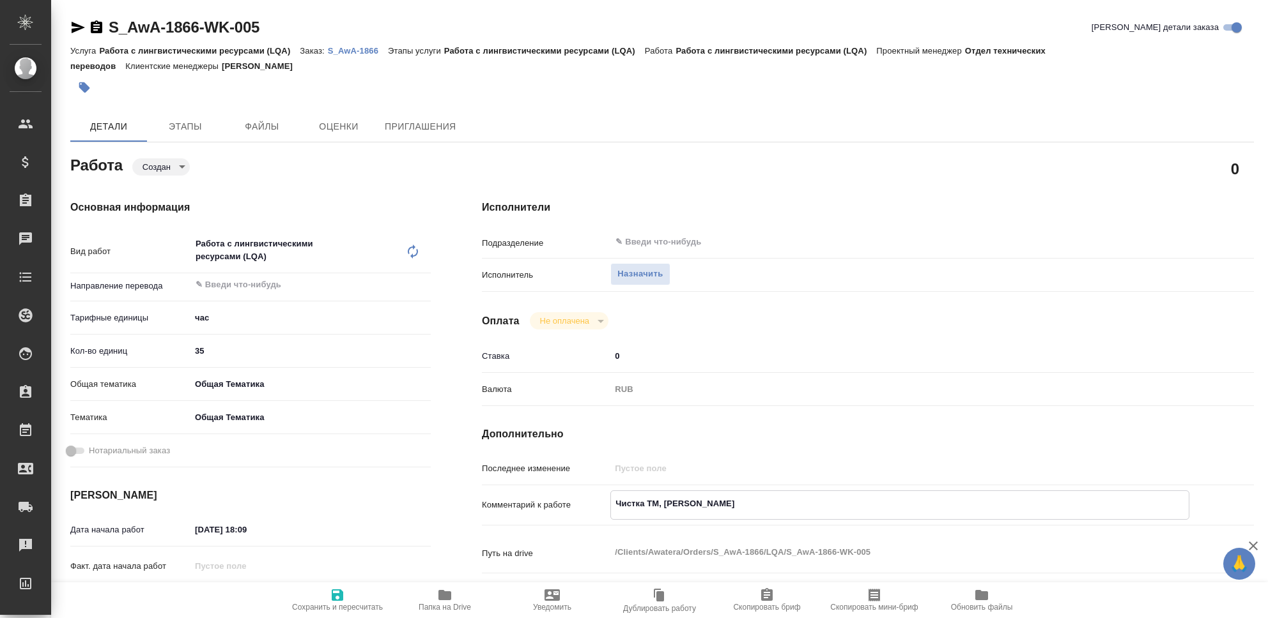
type textarea "x"
type textarea "Чистка ТМ, Хит Моторз"
type textarea "x"
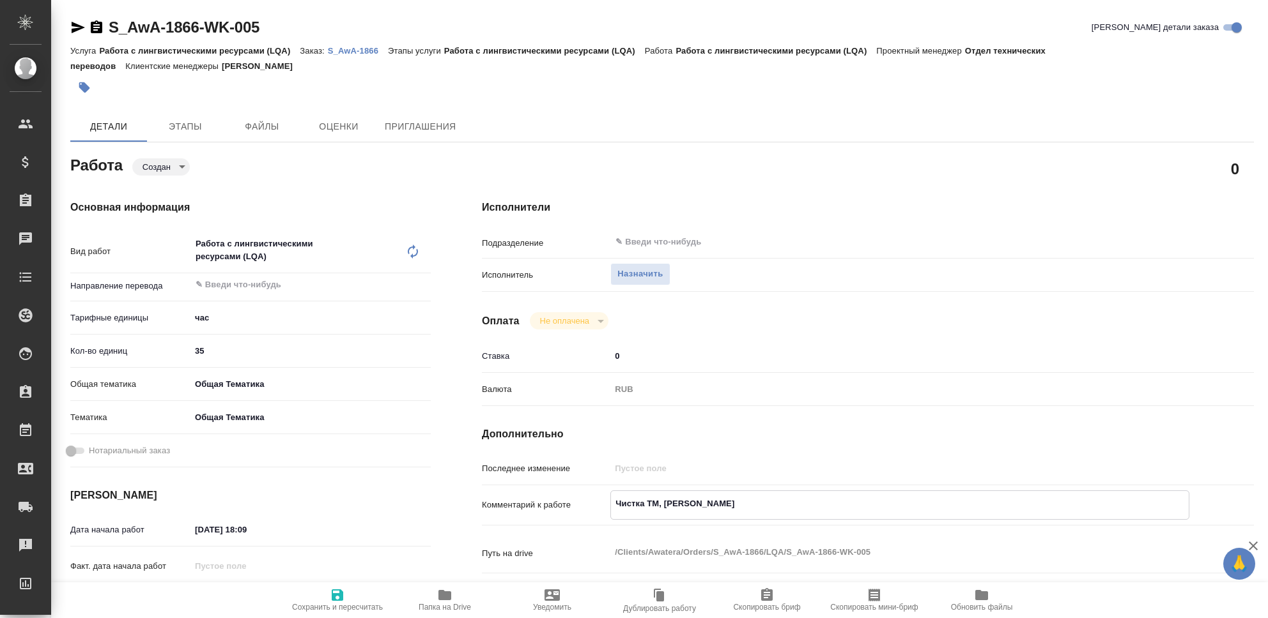
type textarea "x"
type textarea "Чистка ТМ, Хит Моторз,"
type textarea "x"
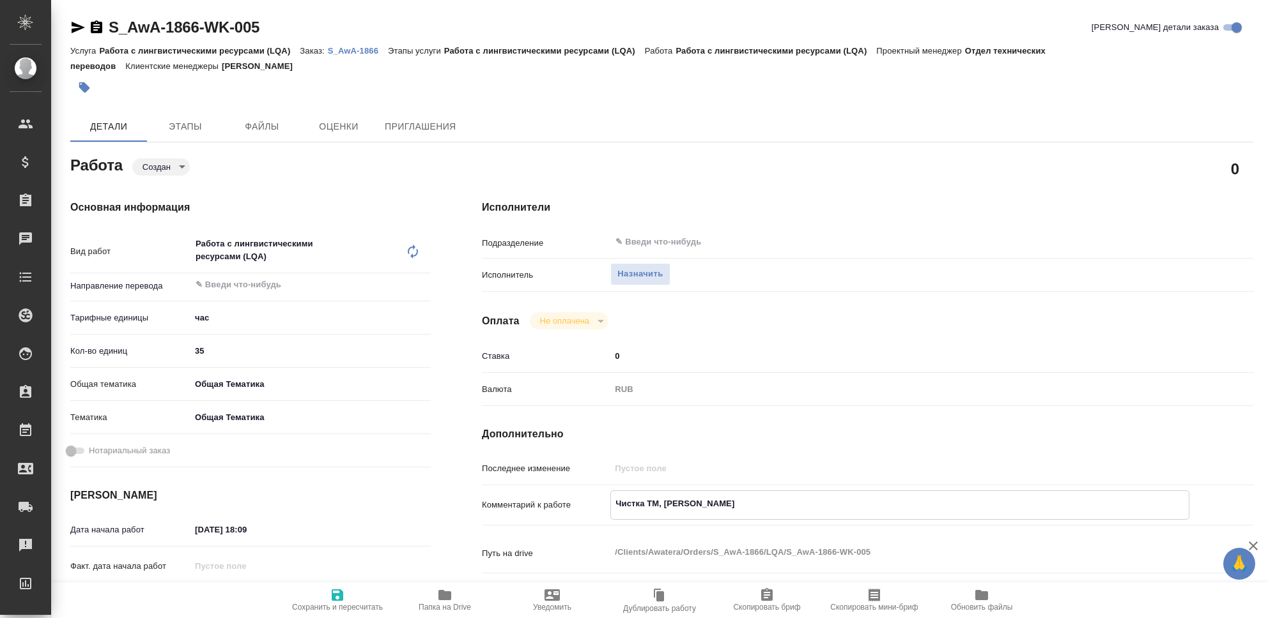
type textarea "x"
type textarea "Чистка ТМ, Хит Моторз,"
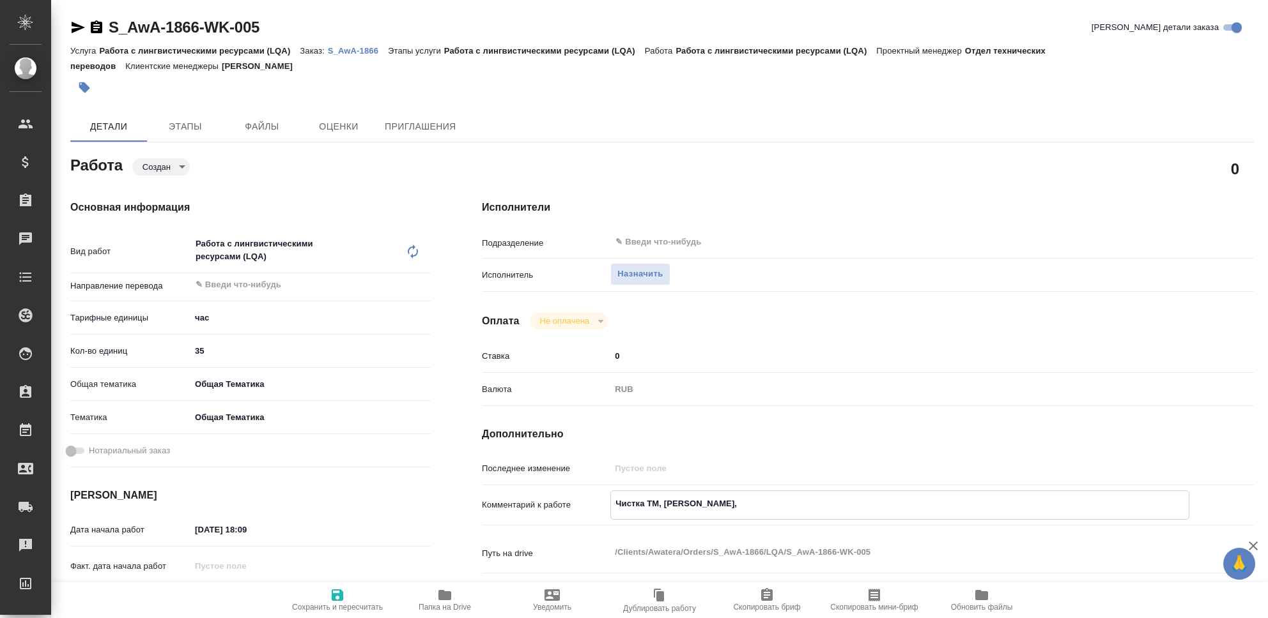
type textarea "x"
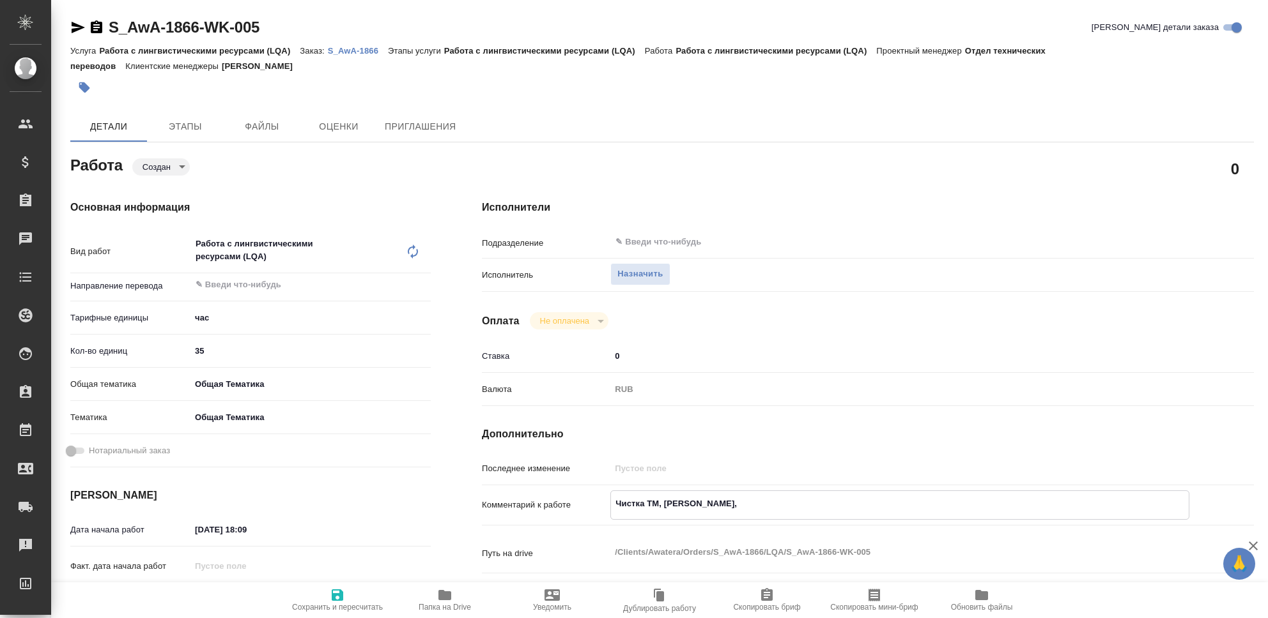
type textarea "Чистка ТМ, Хит Моторз, A"
type textarea "x"
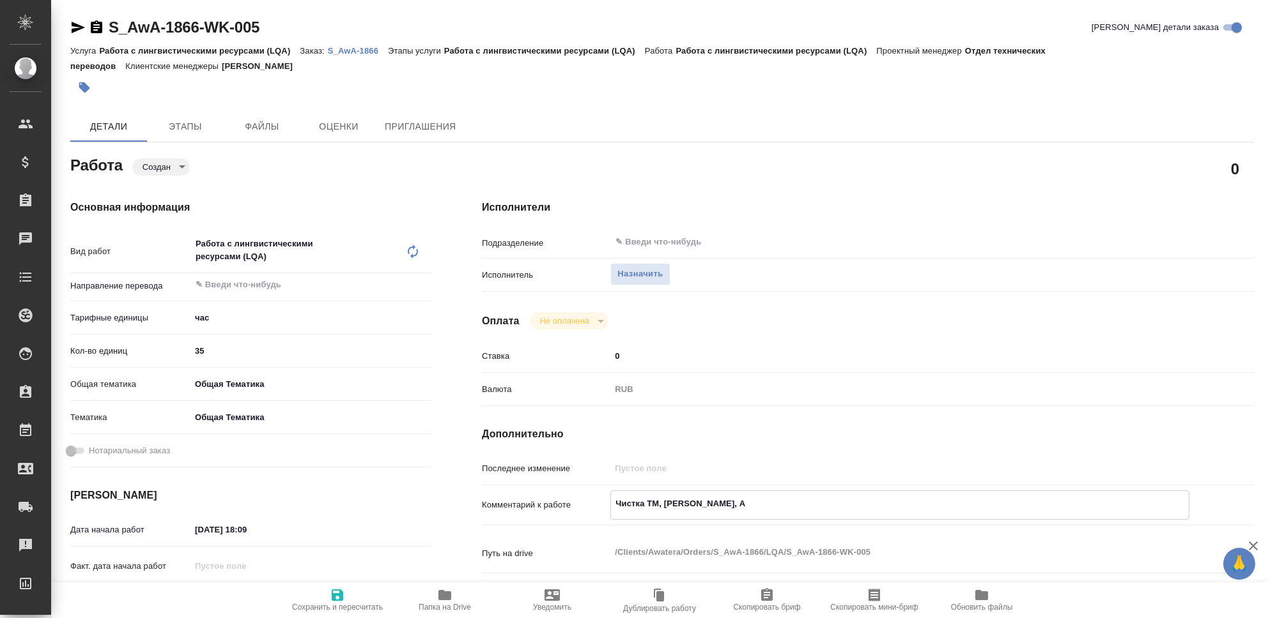
type textarea "x"
click at [338, 594] on icon "button" at bounding box center [338, 596] width 12 height 12
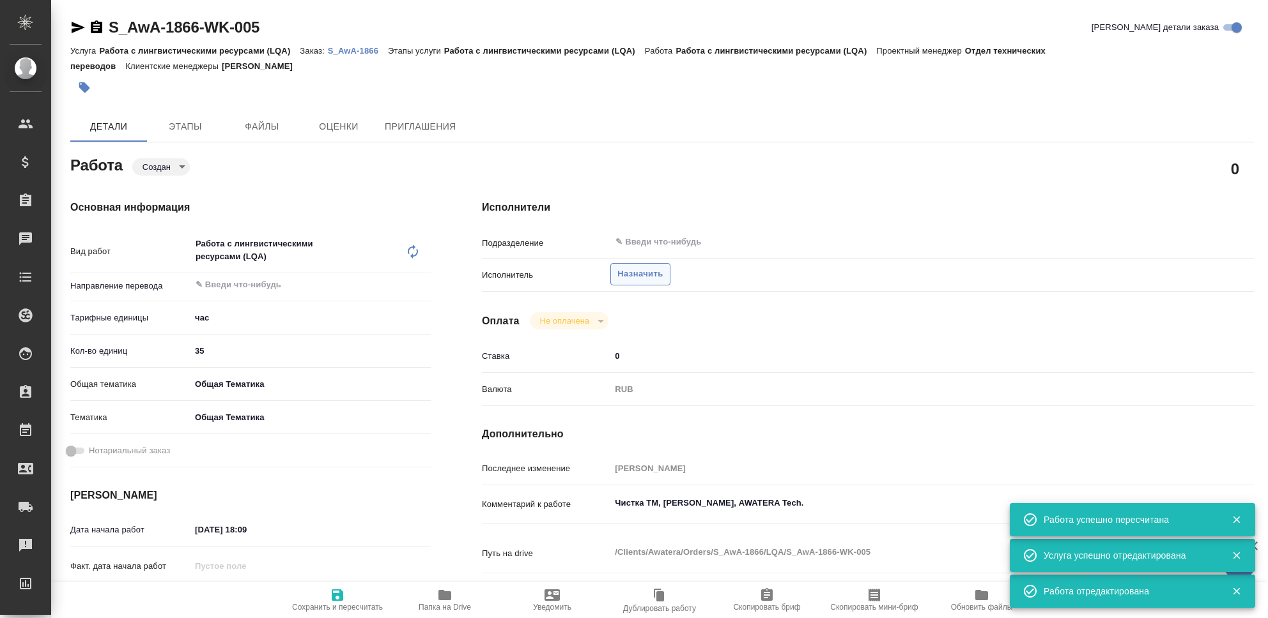
click at [620, 277] on span "Назначить" at bounding box center [639, 274] width 45 height 15
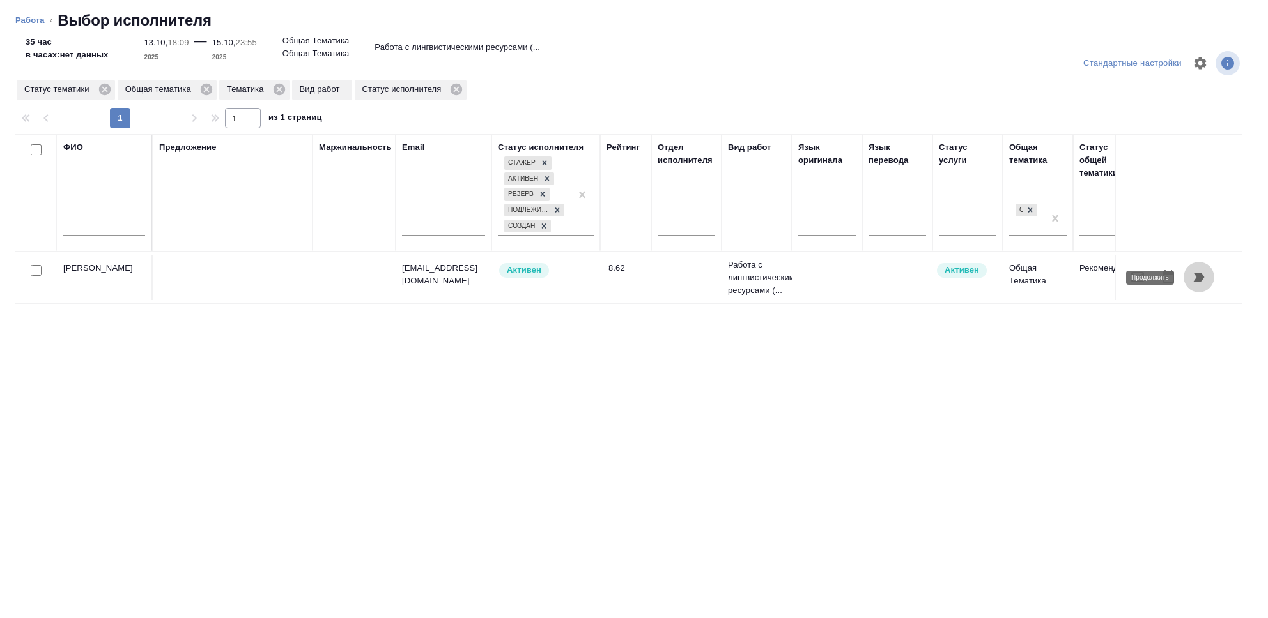
click at [1197, 277] on icon "button" at bounding box center [1199, 277] width 11 height 9
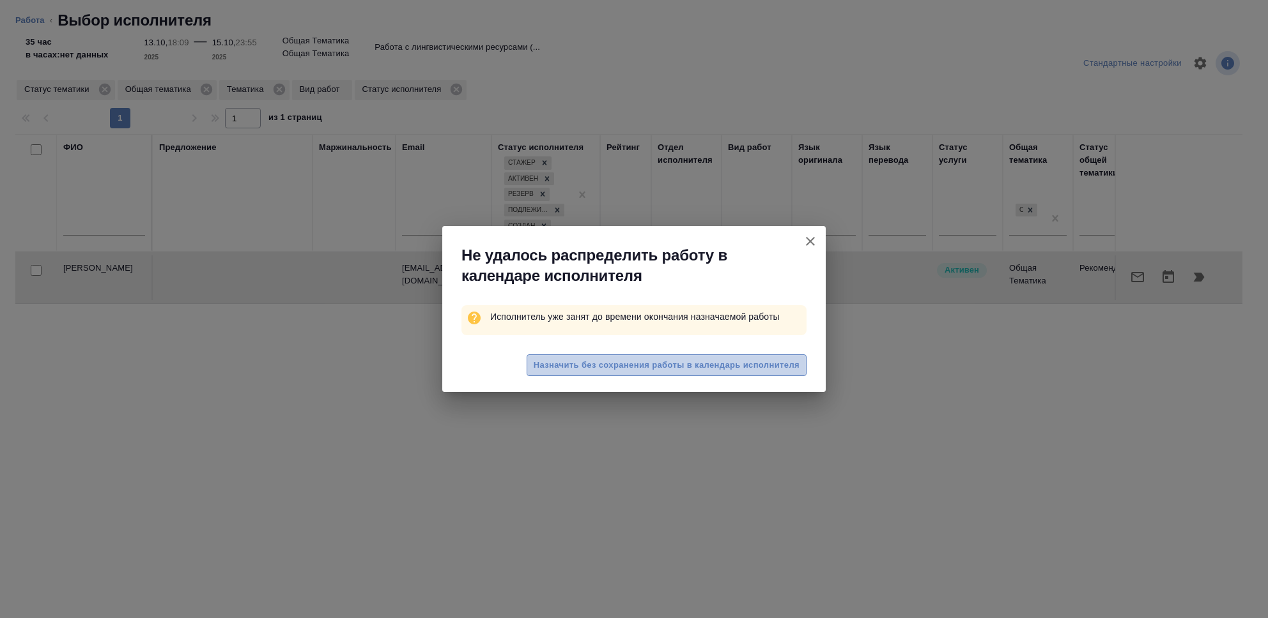
click at [700, 369] on span "Назначить без сохранения работы в календарь исполнителя" at bounding box center [667, 365] width 266 height 15
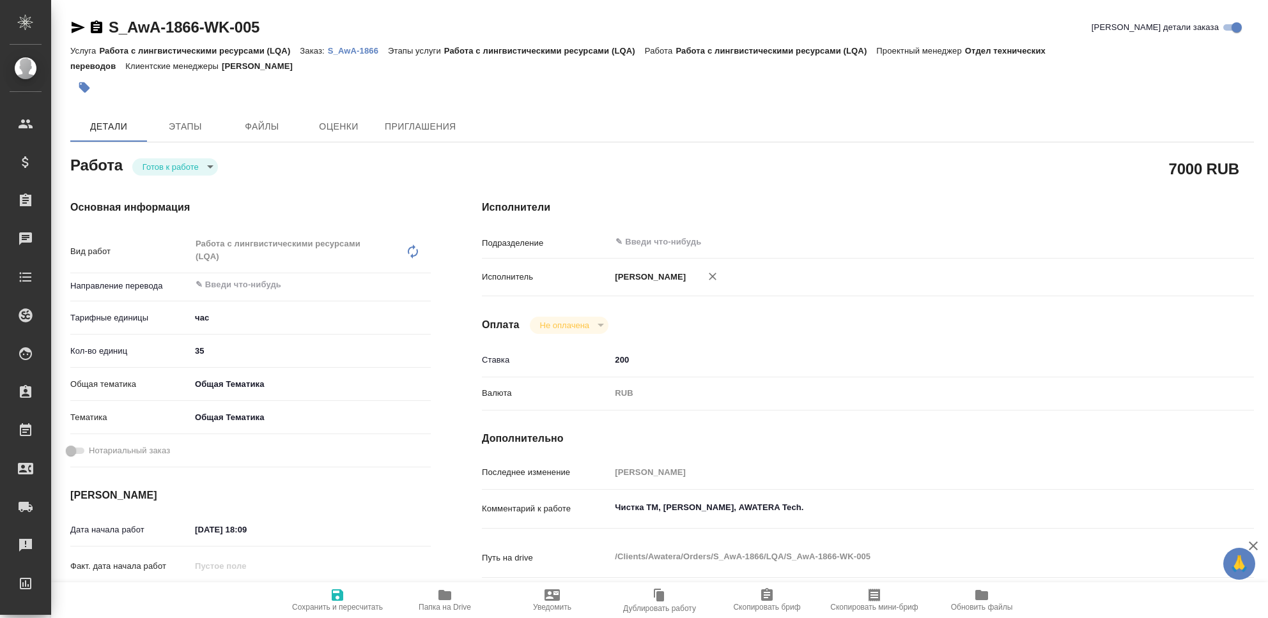
type textarea "x"
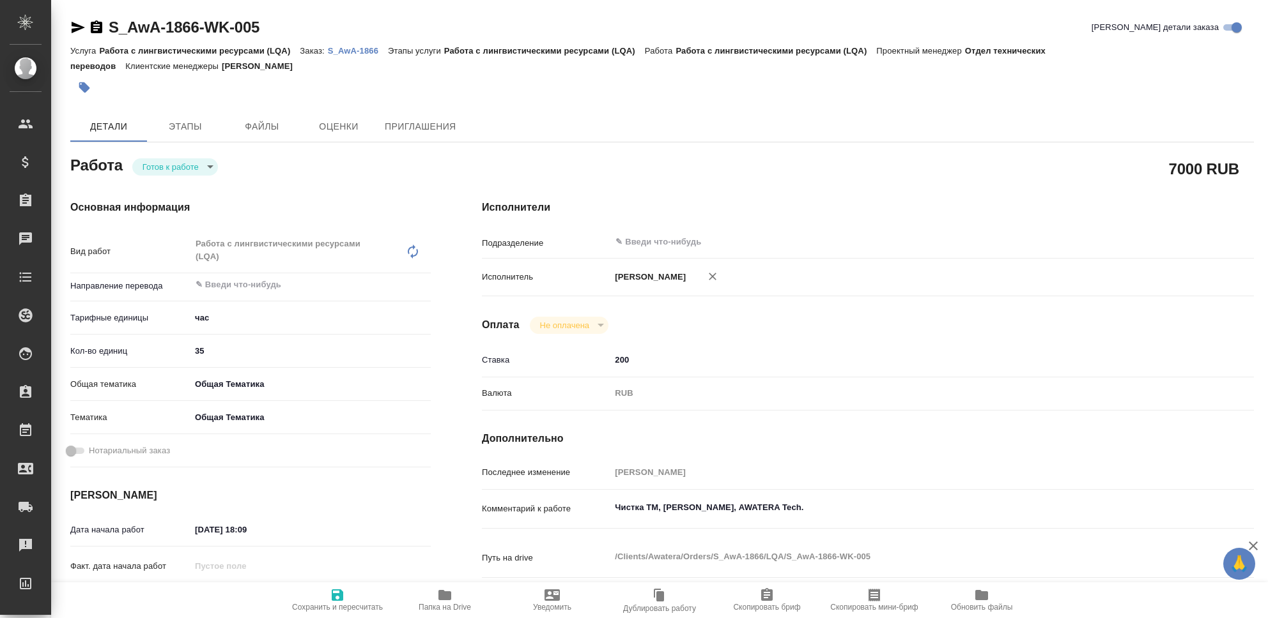
type textarea "x"
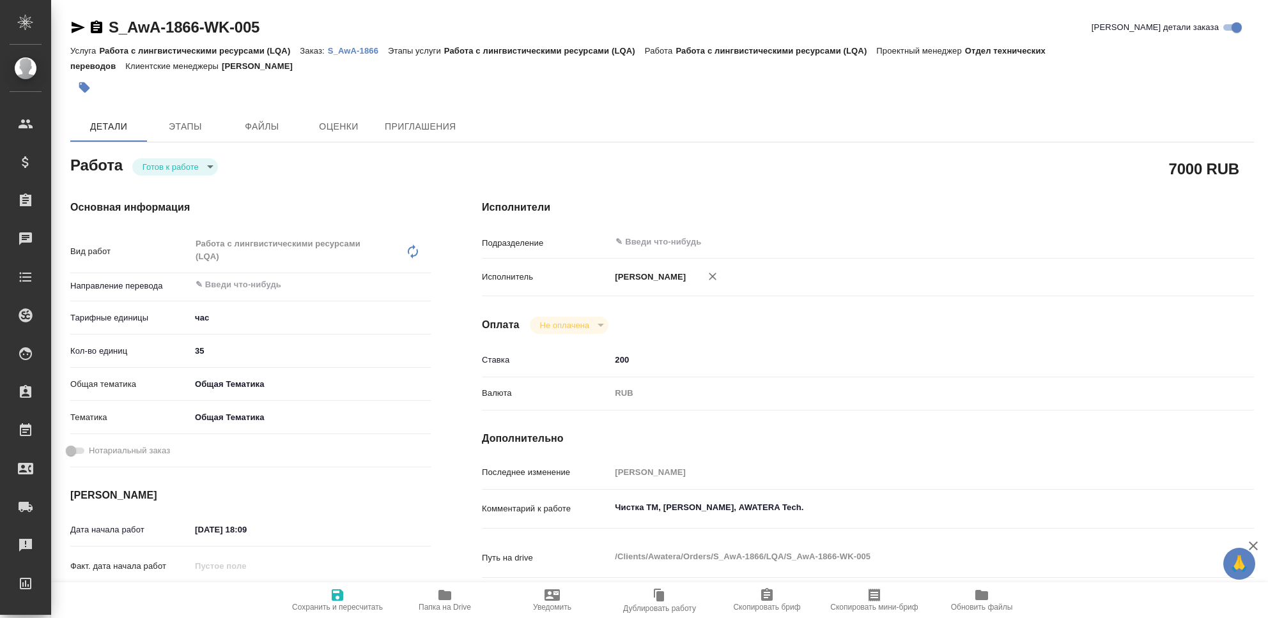
type textarea "x"
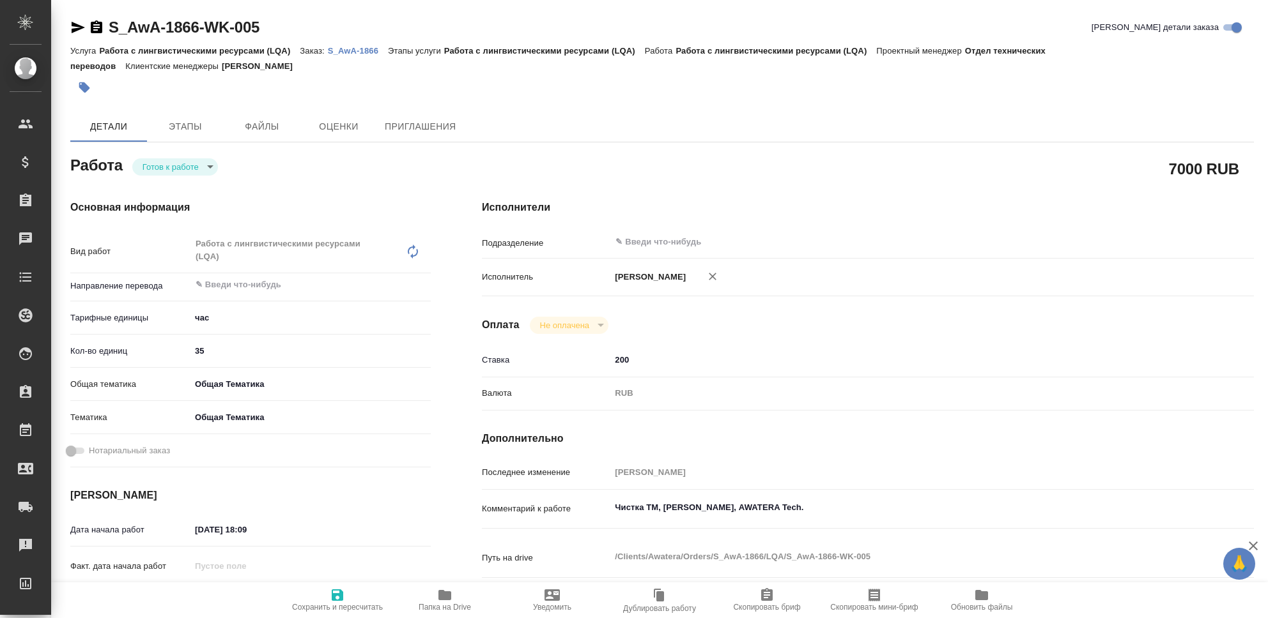
type textarea "x"
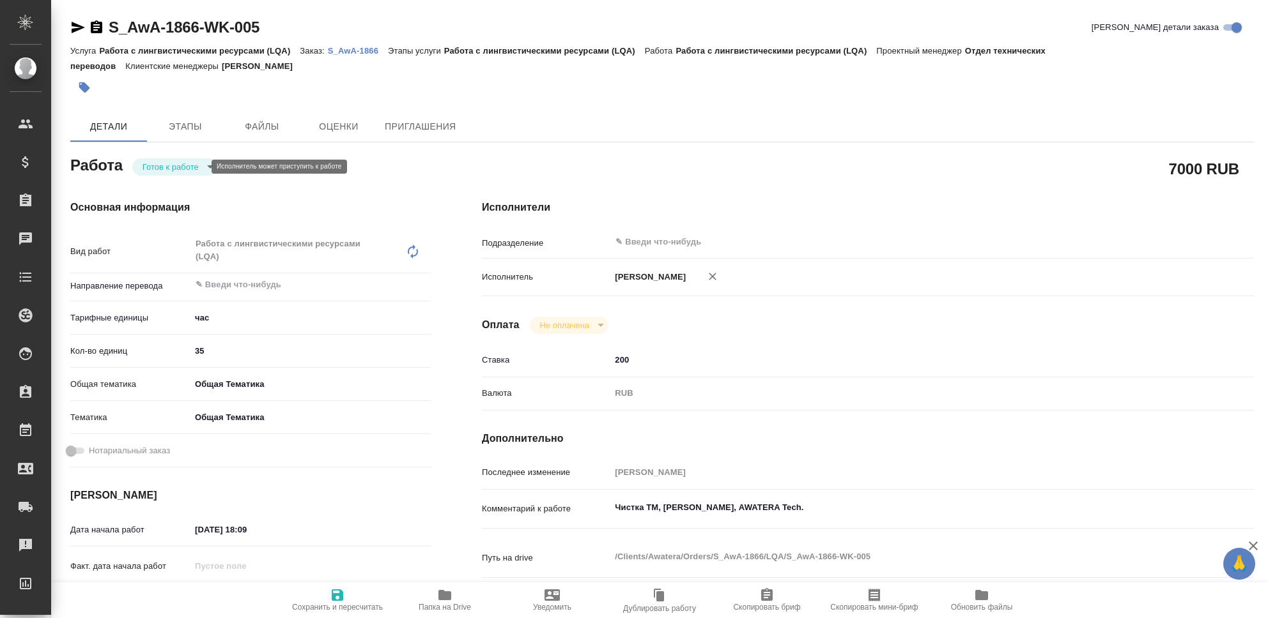
click at [195, 171] on body "🙏 .cls-1 fill:#fff; AWATERA Seleznev Maksim Клиенты Спецификации Заказы 0 Чаты …" at bounding box center [634, 309] width 1268 height 618
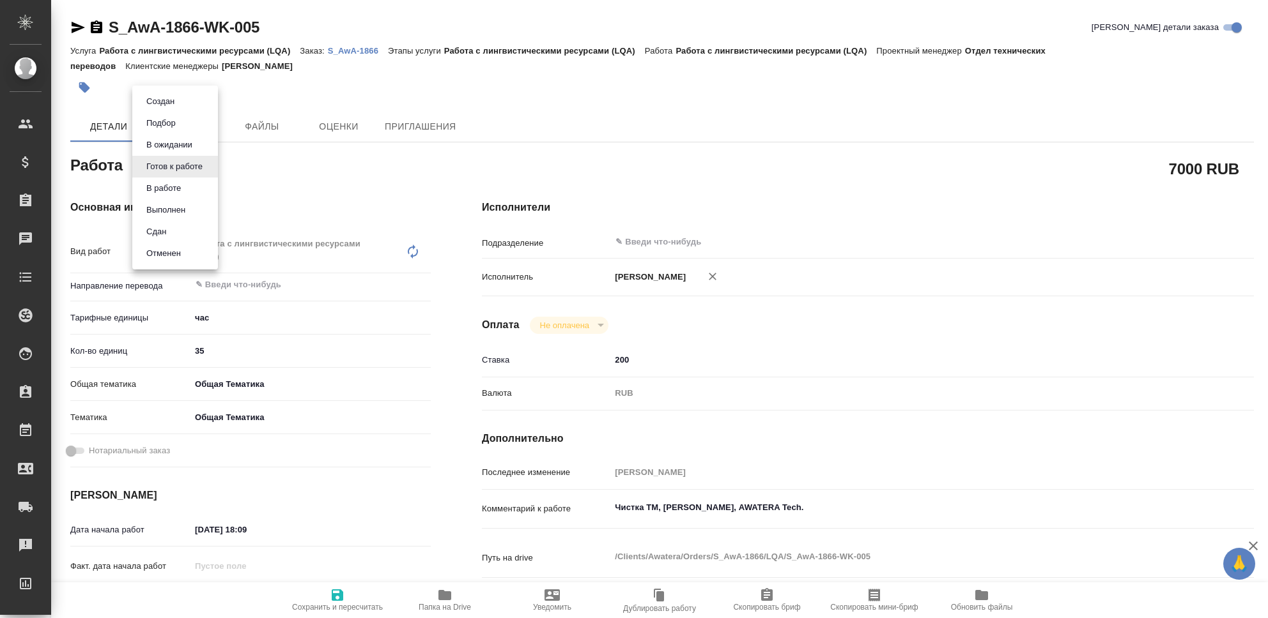
click at [176, 234] on li "Сдан" at bounding box center [175, 232] width 86 height 22
type textarea "x"
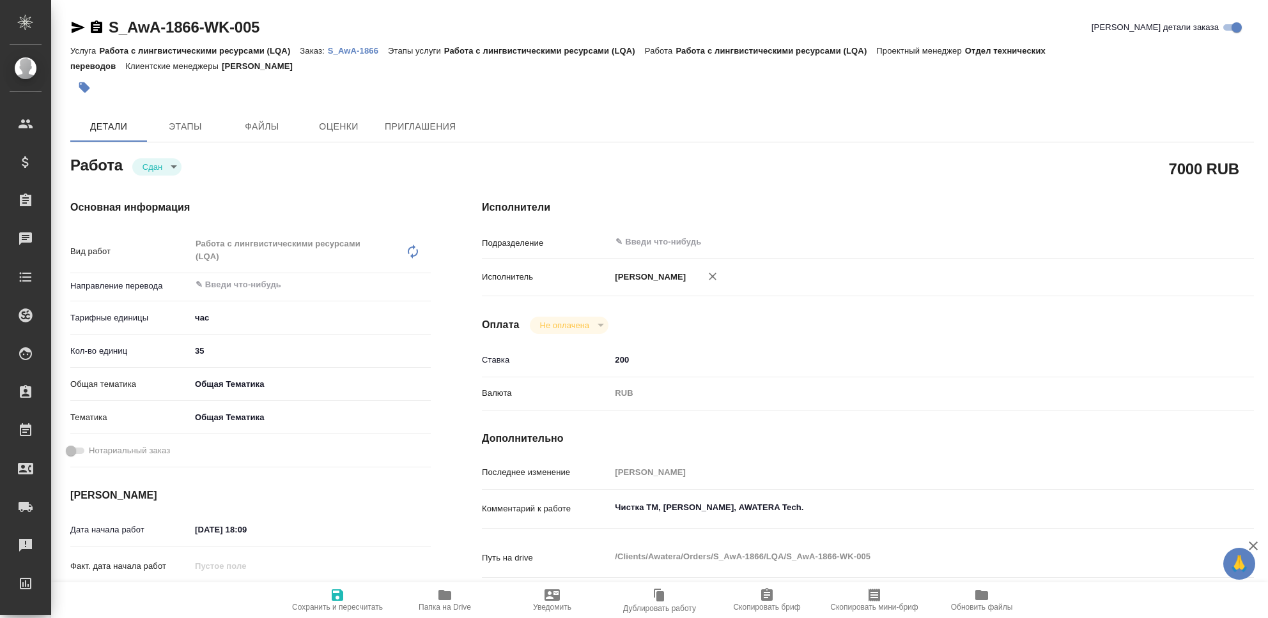
type textarea "x"
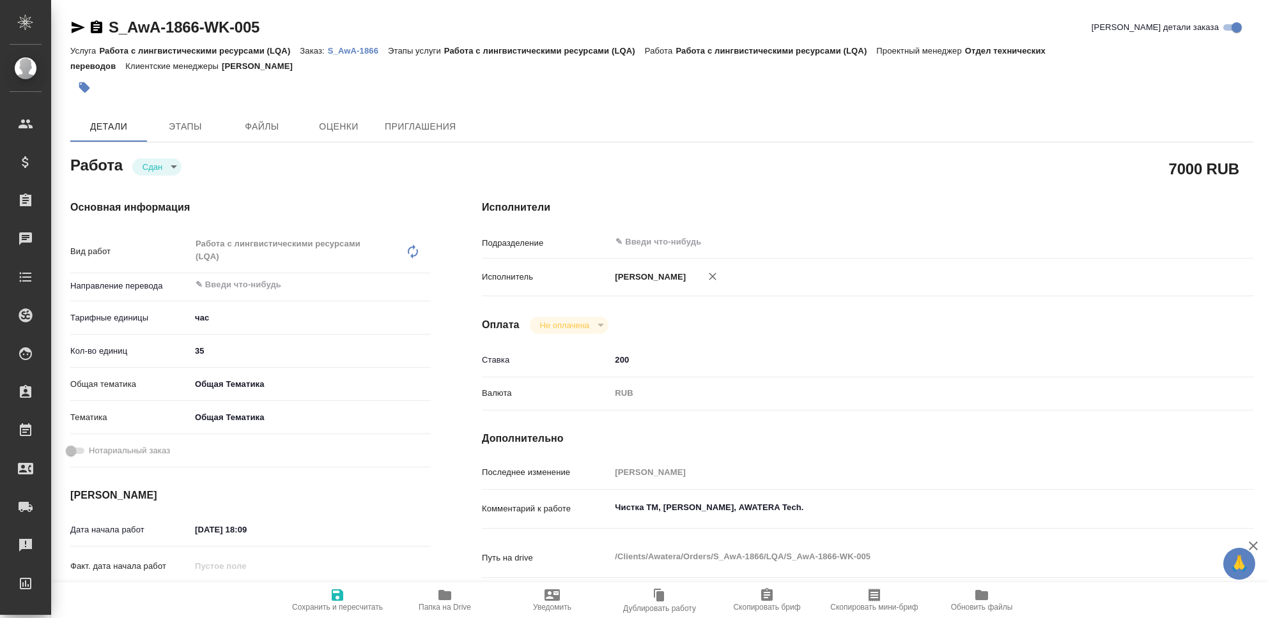
type textarea "x"
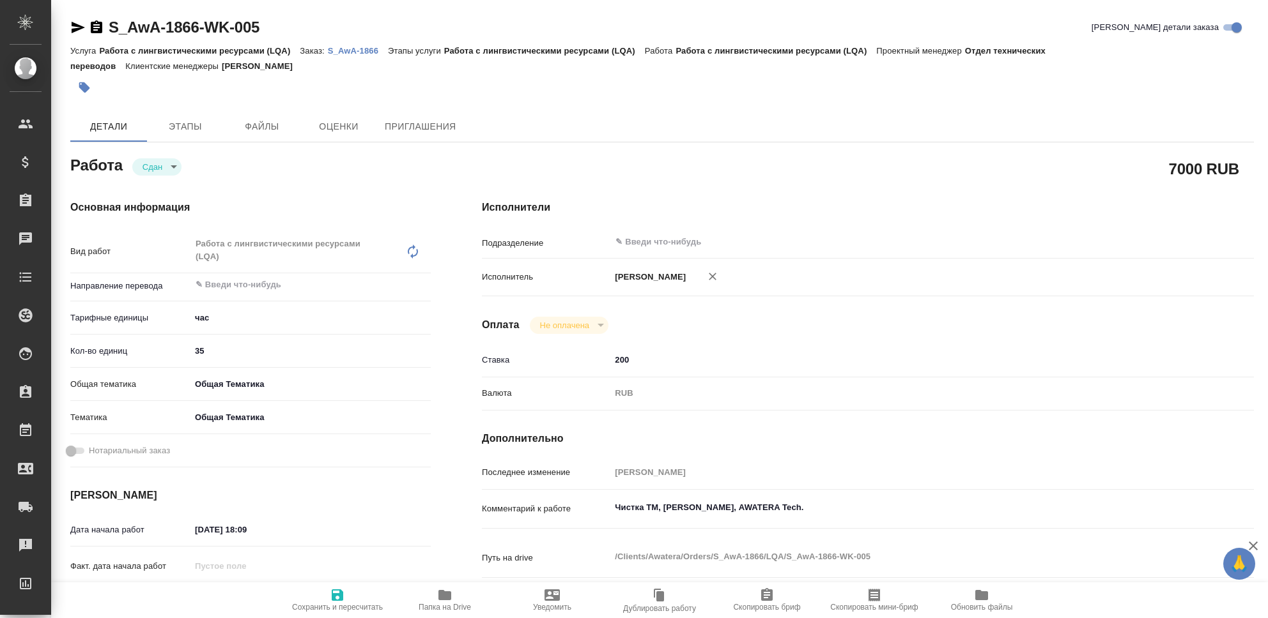
type textarea "x"
click at [337, 595] on icon "button" at bounding box center [338, 596] width 12 height 12
type textarea "x"
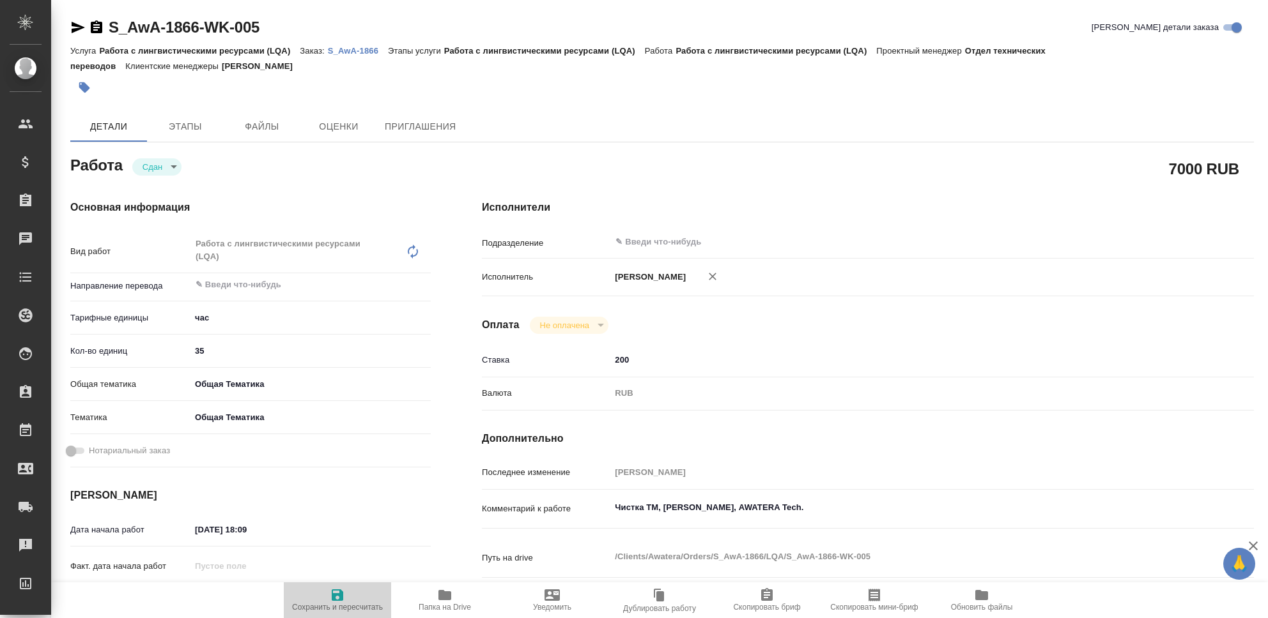
type textarea "x"
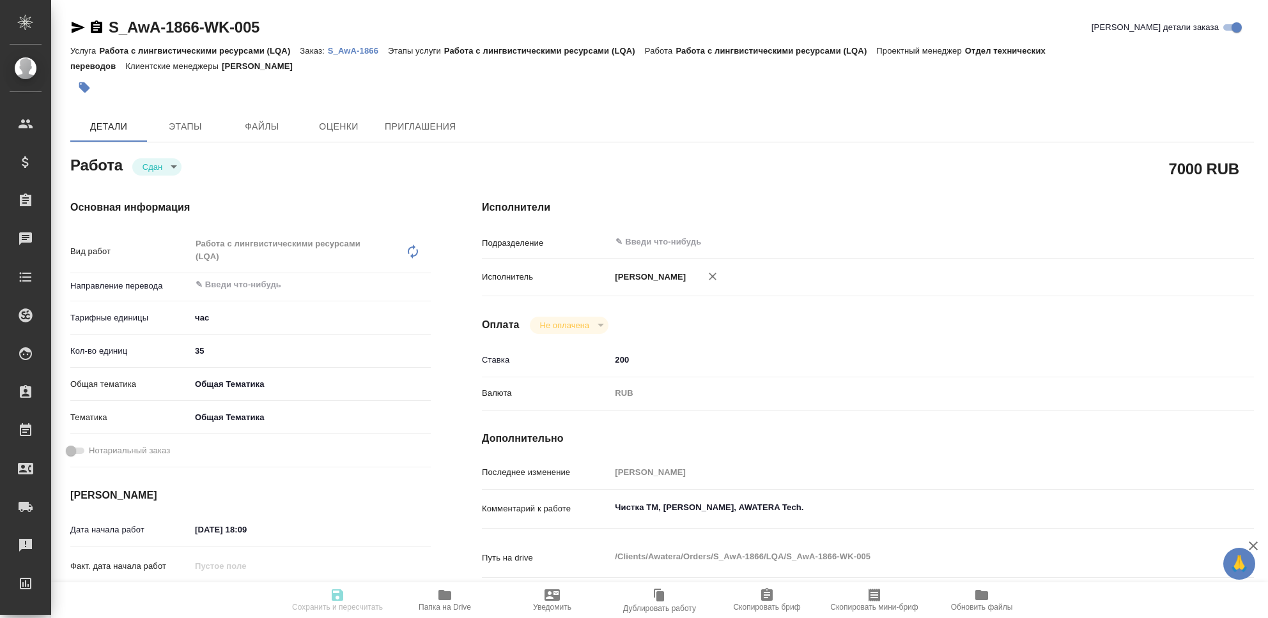
type textarea "x"
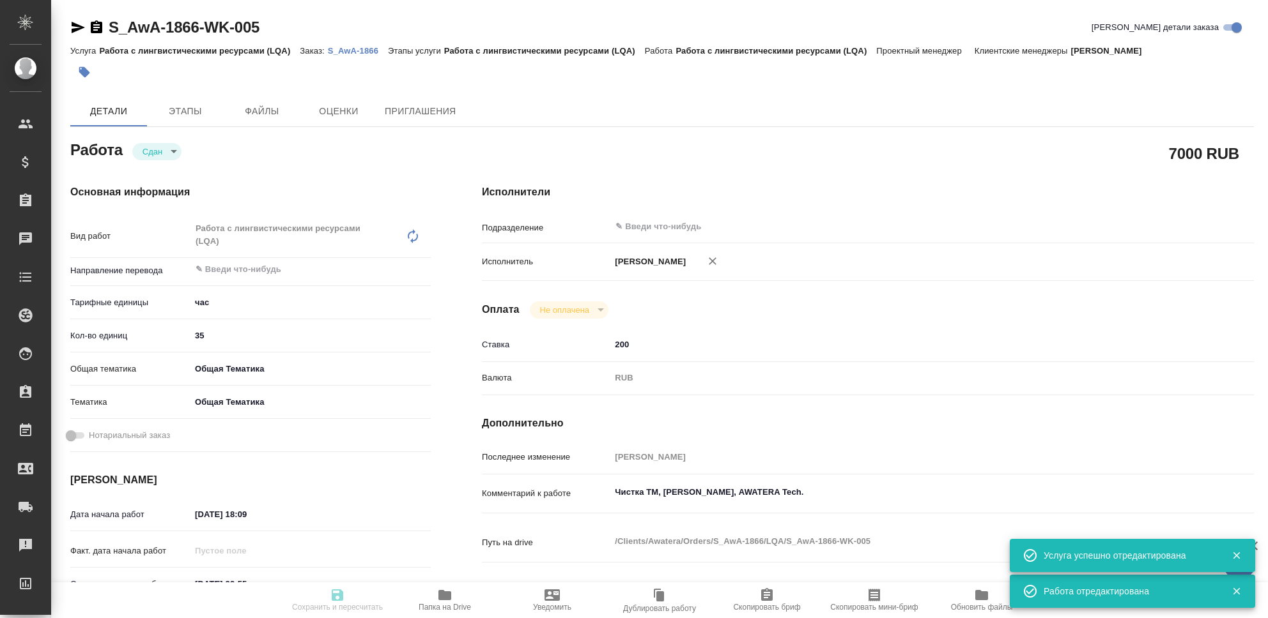
type input "closed"
type textarea "Работа с лингвистическими ресурсами (LQA)"
type textarea "x"
type input "5a8b1489cc6b4906c91bfd93"
type input "35"
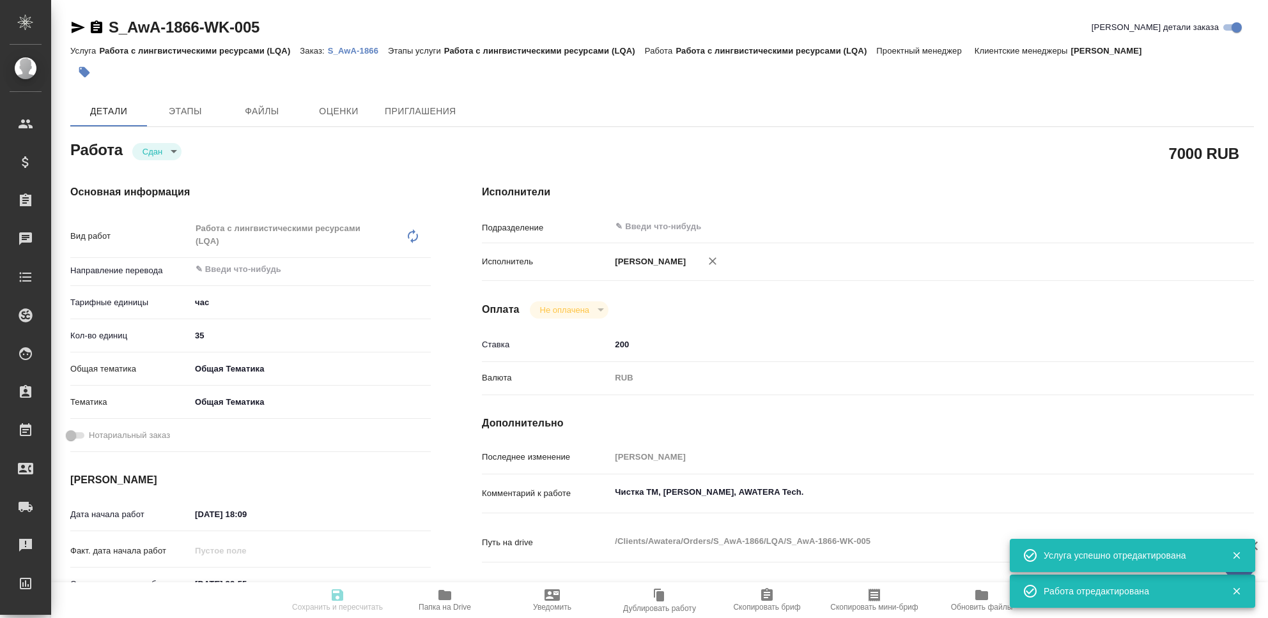
type input "obtem"
type input "6012b1ca196b0e5c9229a120"
type input "13.10.2025 18:09"
type input "15.10.2025 23:55"
type input "13.10.2025 22:27"
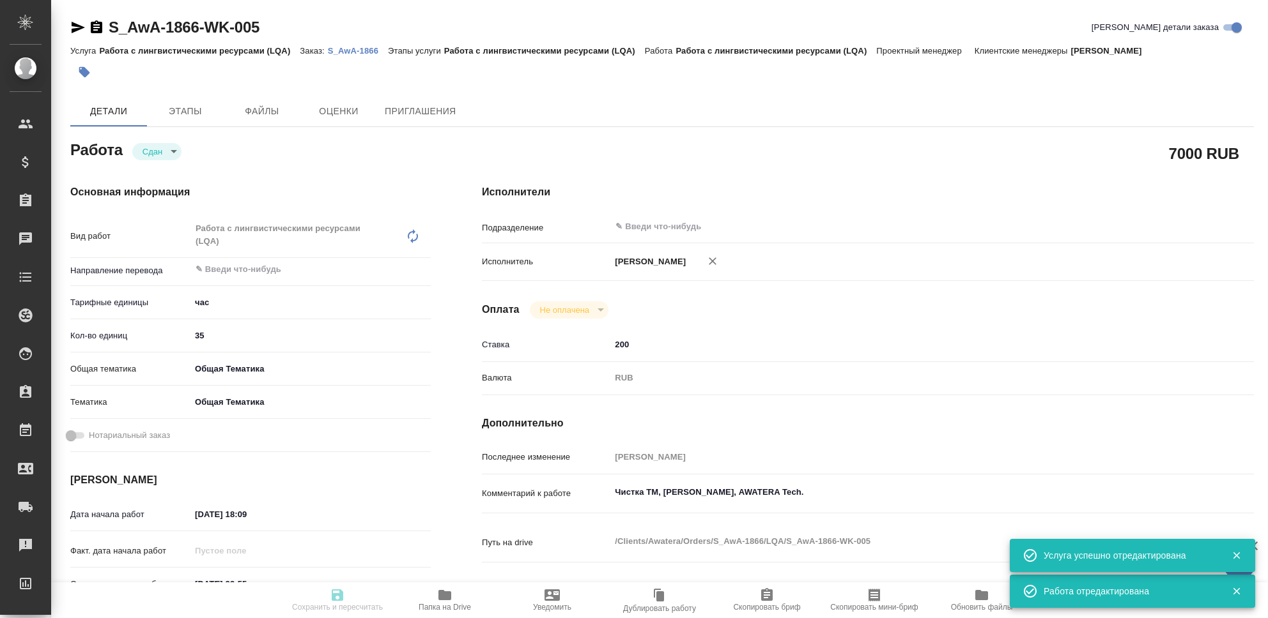
type input "15.10.2025 23:55"
type input "notPayed"
type input "200"
type input "RUB"
type input "[PERSON_NAME]"
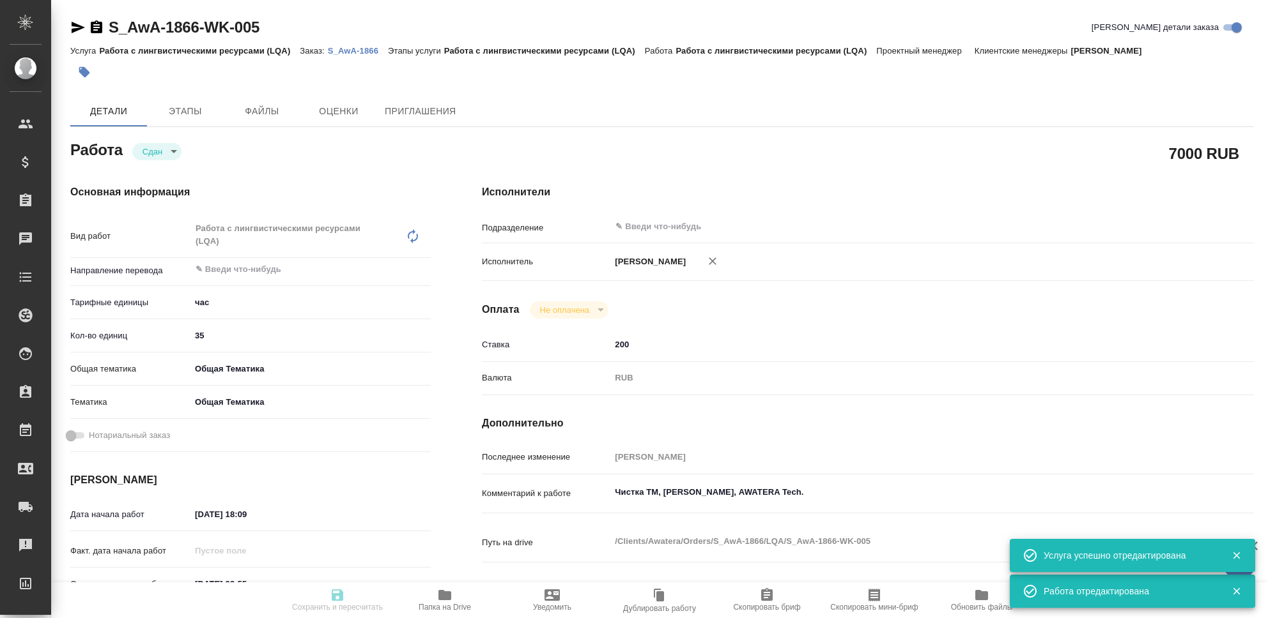
type textarea "Чистка ТМ, Хит Моторз, AWATERA Tech."
type textarea "x"
type textarea "/Clients/Awatera/Orders/S_AwA-1866/LQA/S_AwA-1866-WK-005"
type textarea "x"
type input "S_AwA-1866"
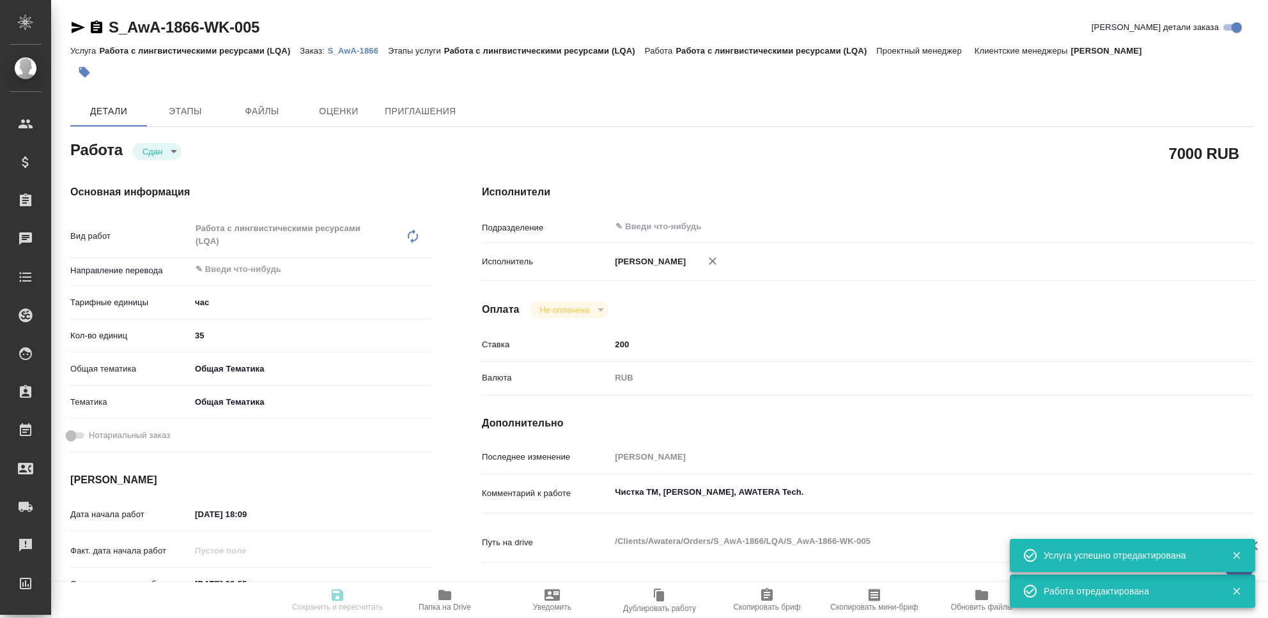
type input "Работа с лингвистическими ресурсами (LQA)"
type input "[PERSON_NAME]"
type input "/Clients/Awatera/Orders/S_AwA-1866"
type textarea "x"
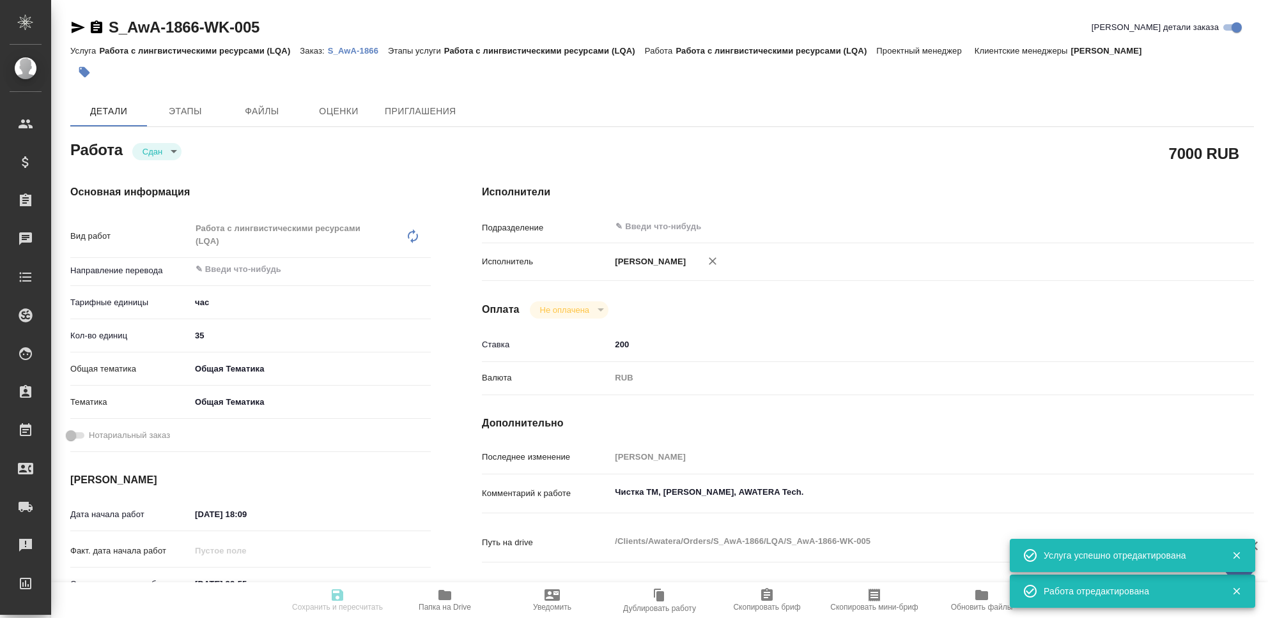
type textarea "x"
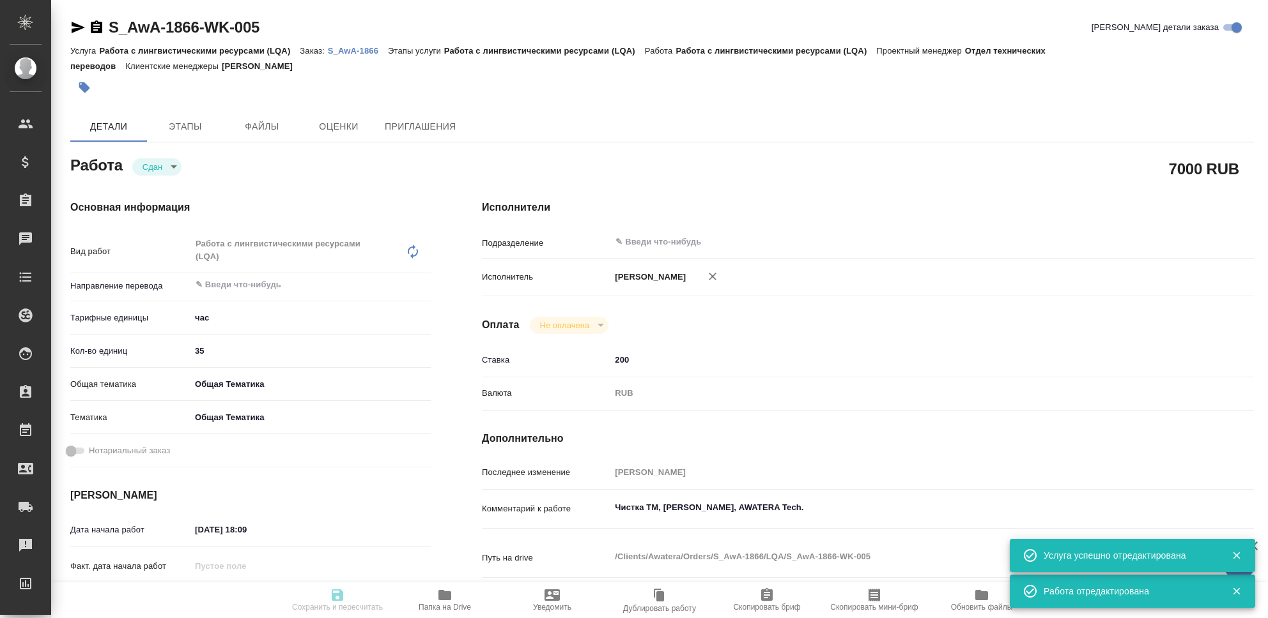
type textarea "x"
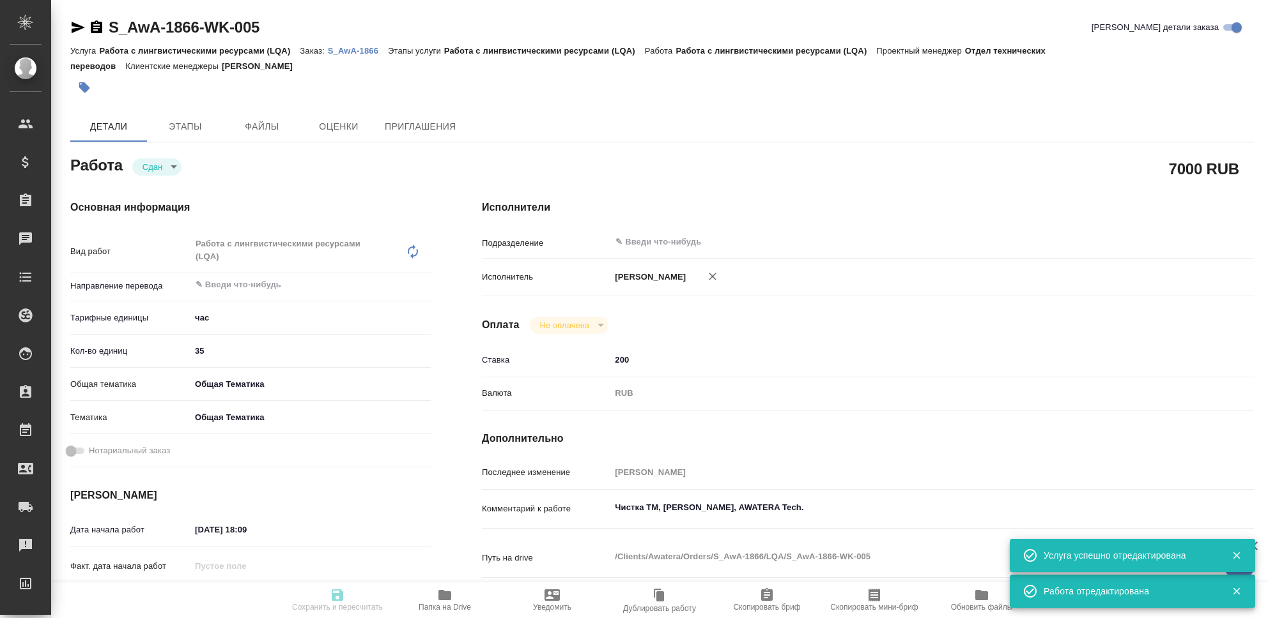
type textarea "x"
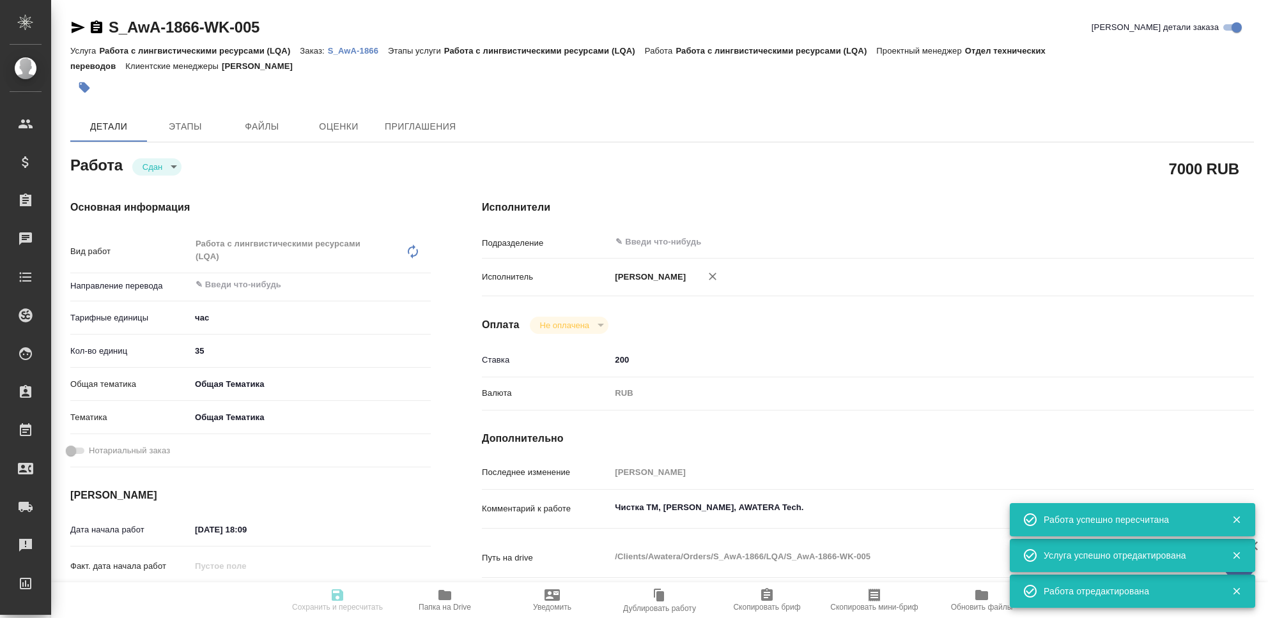
type input "closed"
type textarea "Работа с лингвистическими ресурсами (LQA)"
type textarea "x"
type input "5a8b1489cc6b4906c91bfd93"
type input "35"
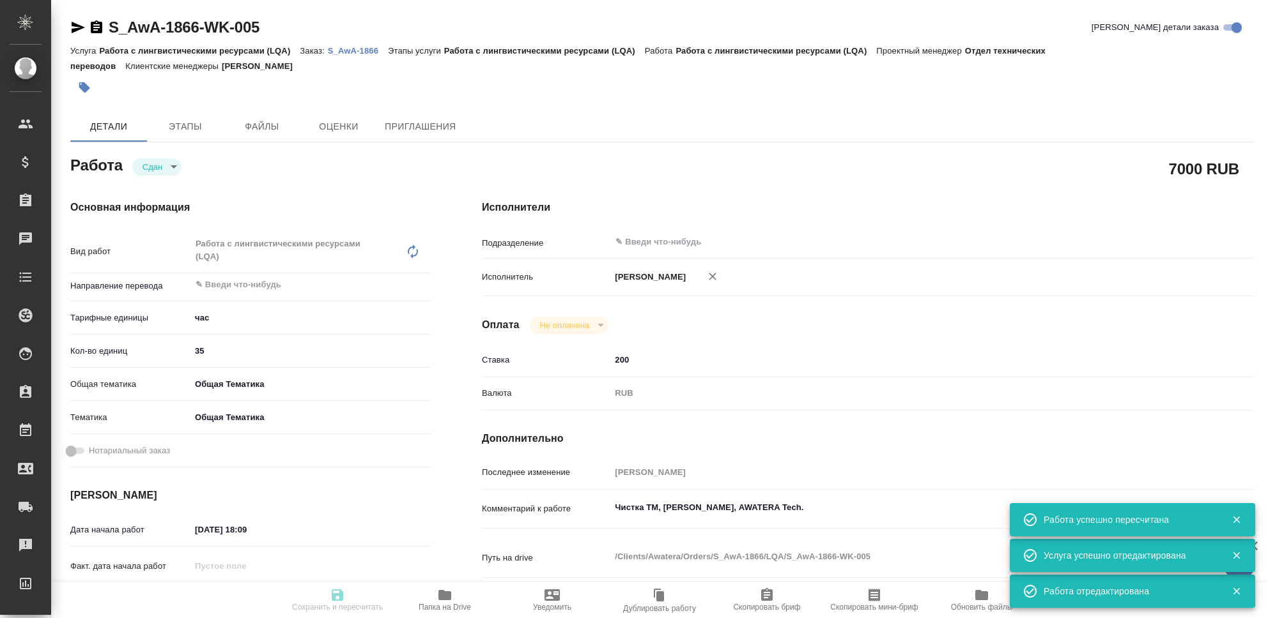
type input "obtem"
type input "6012b1ca196b0e5c9229a120"
type input "13.10.2025 18:09"
type input "15.10.2025 23:55"
type input "13.10.2025 22:27"
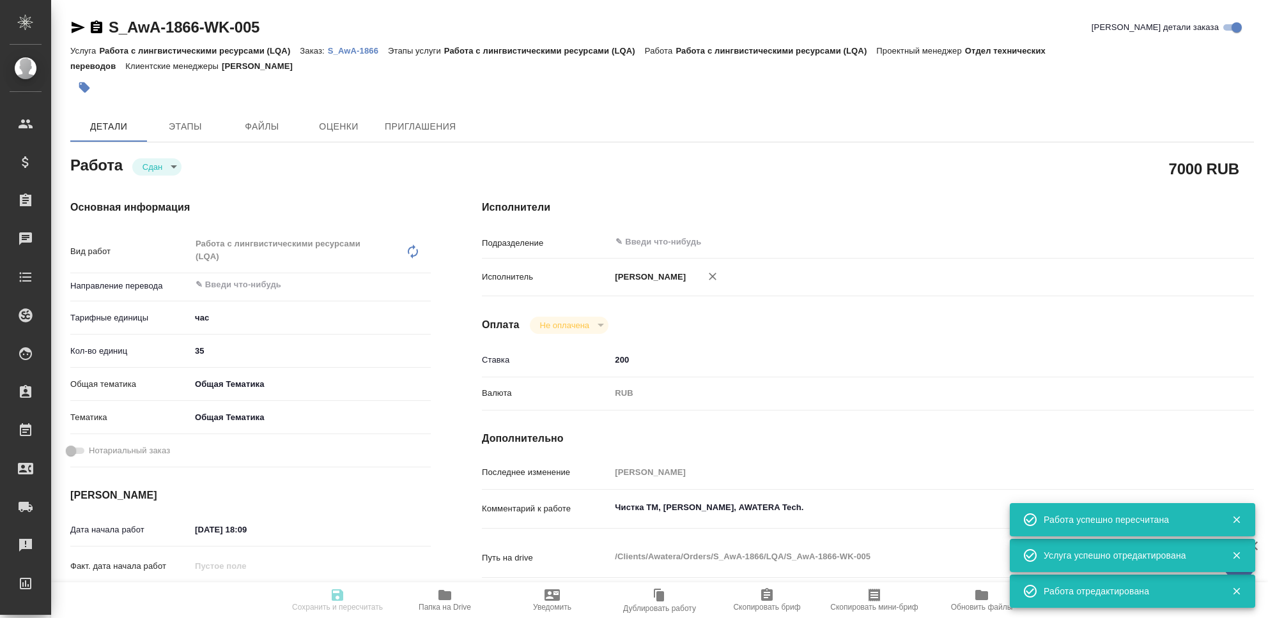
type input "15.10.2025 23:55"
type input "notPayed"
type input "200"
type input "RUB"
type input "[PERSON_NAME]"
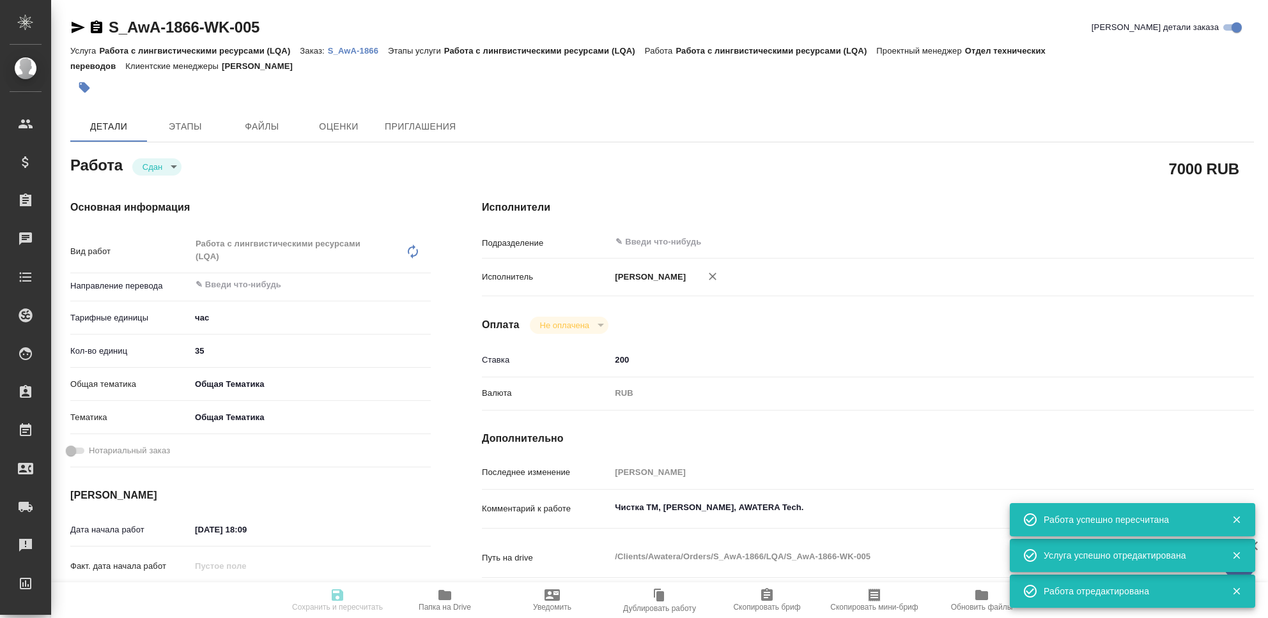
type textarea "Чистка ТМ, Хит Моторз, AWATERA Tech."
type textarea "x"
type textarea "/Clients/Awatera/Orders/S_AwA-1866/LQA/S_AwA-1866-WK-005"
type textarea "x"
type input "S_AwA-1866"
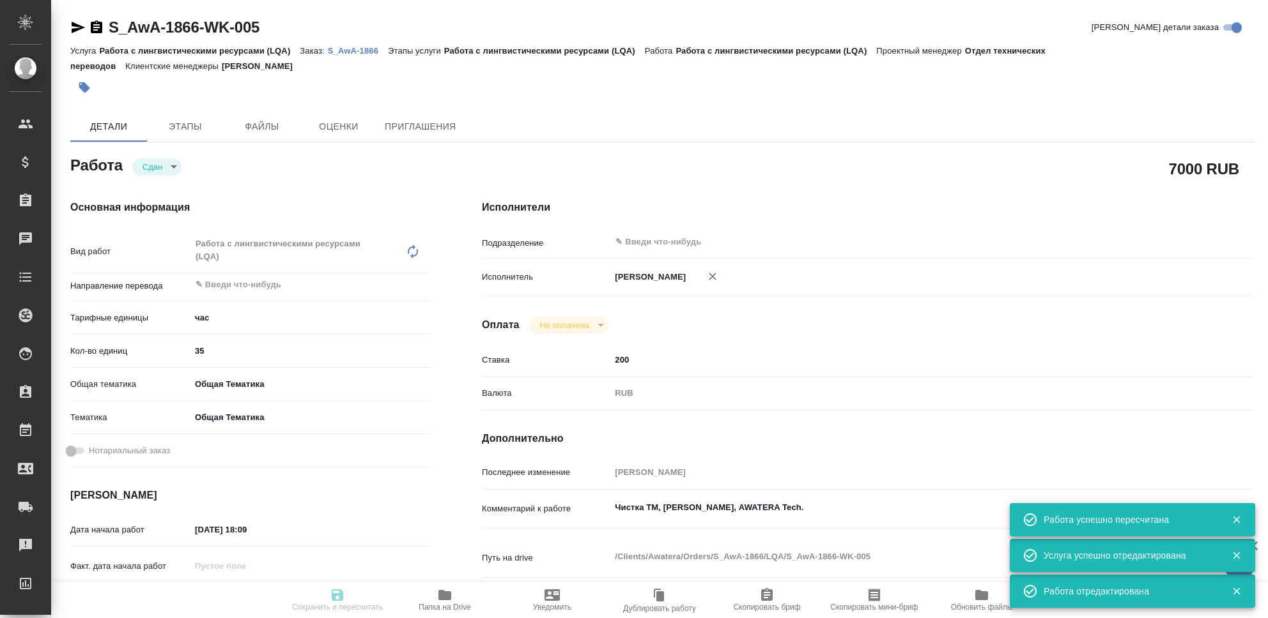
type input "Работа с лингвистическими ресурсами (LQA)"
type input "[PERSON_NAME]"
type input "/Clients/Awatera/Orders/S_AwA-1866"
type textarea "x"
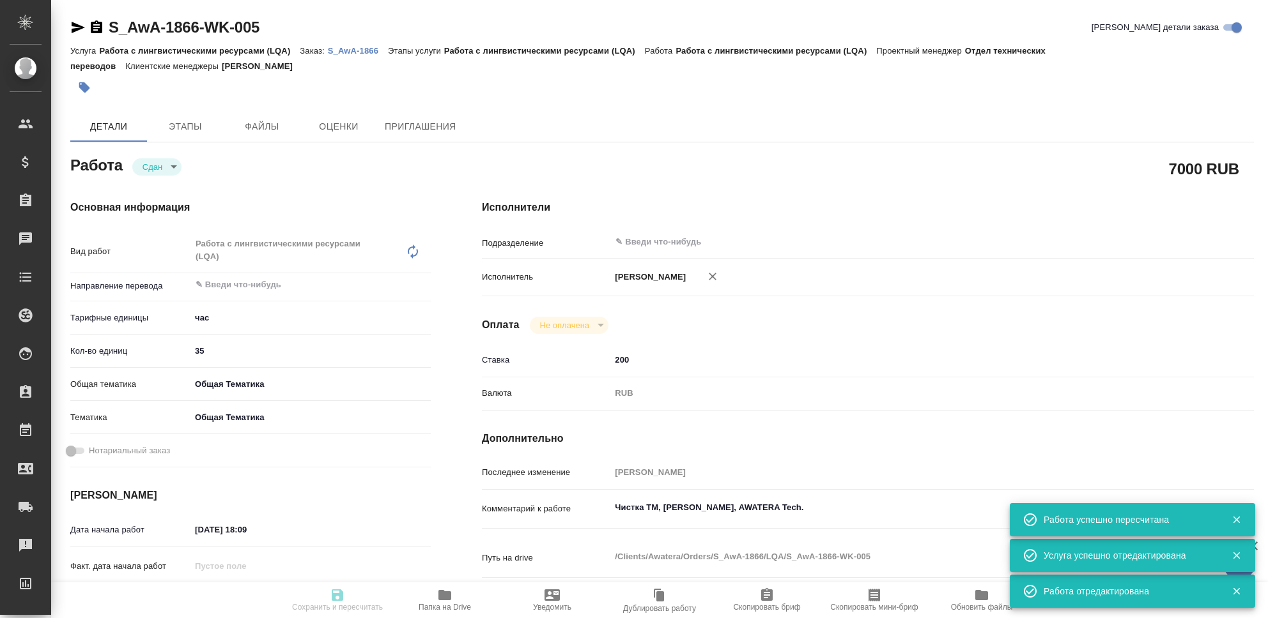
type textarea "x"
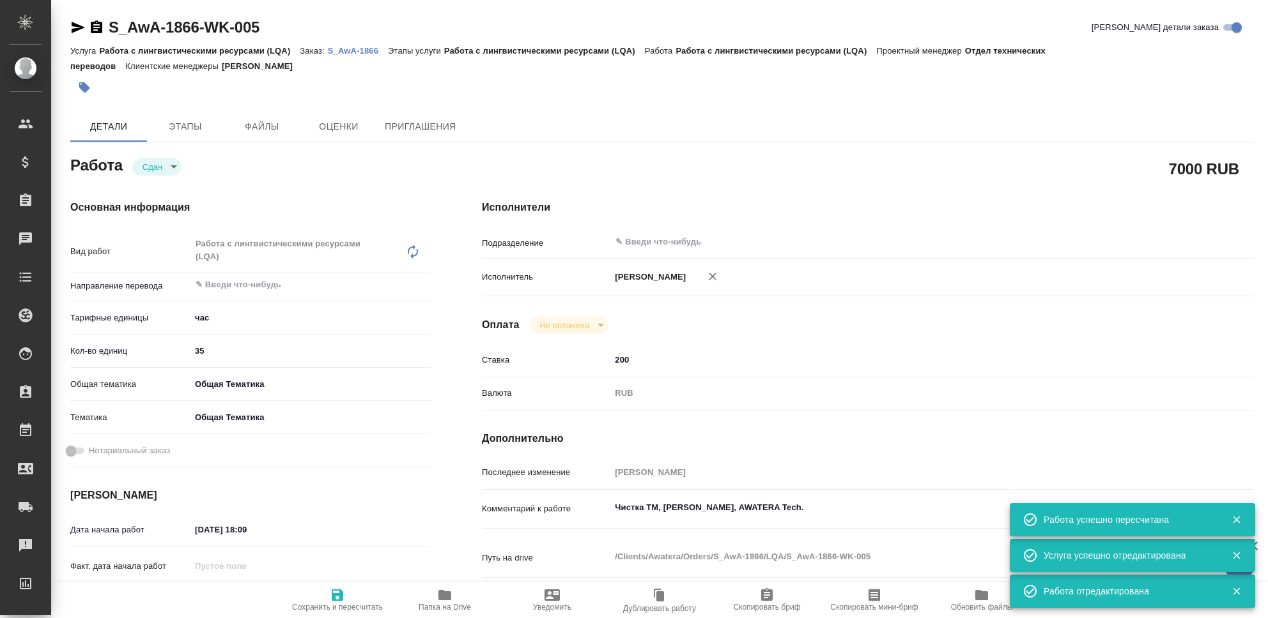
type textarea "x"
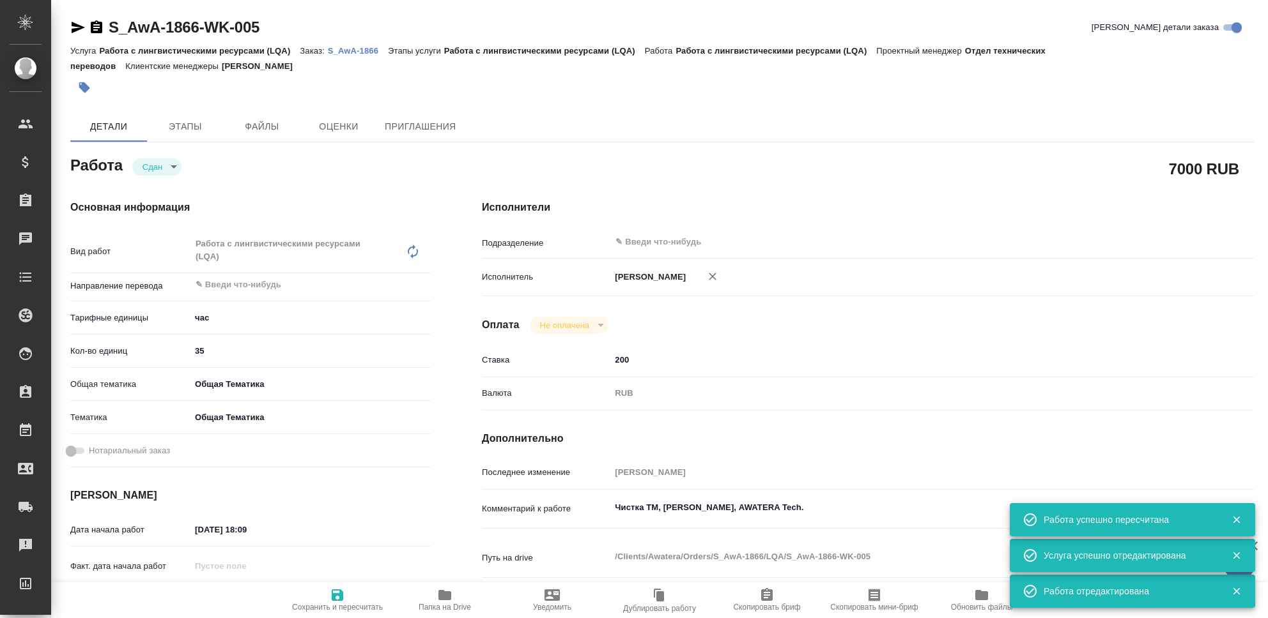
type textarea "x"
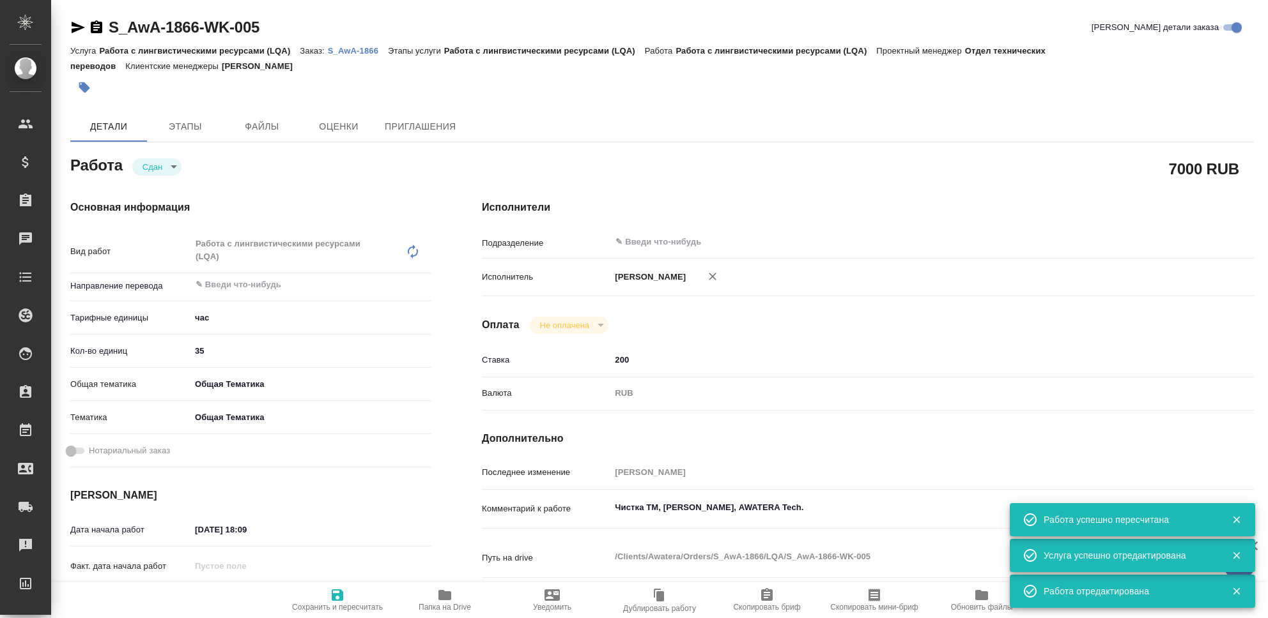
type textarea "x"
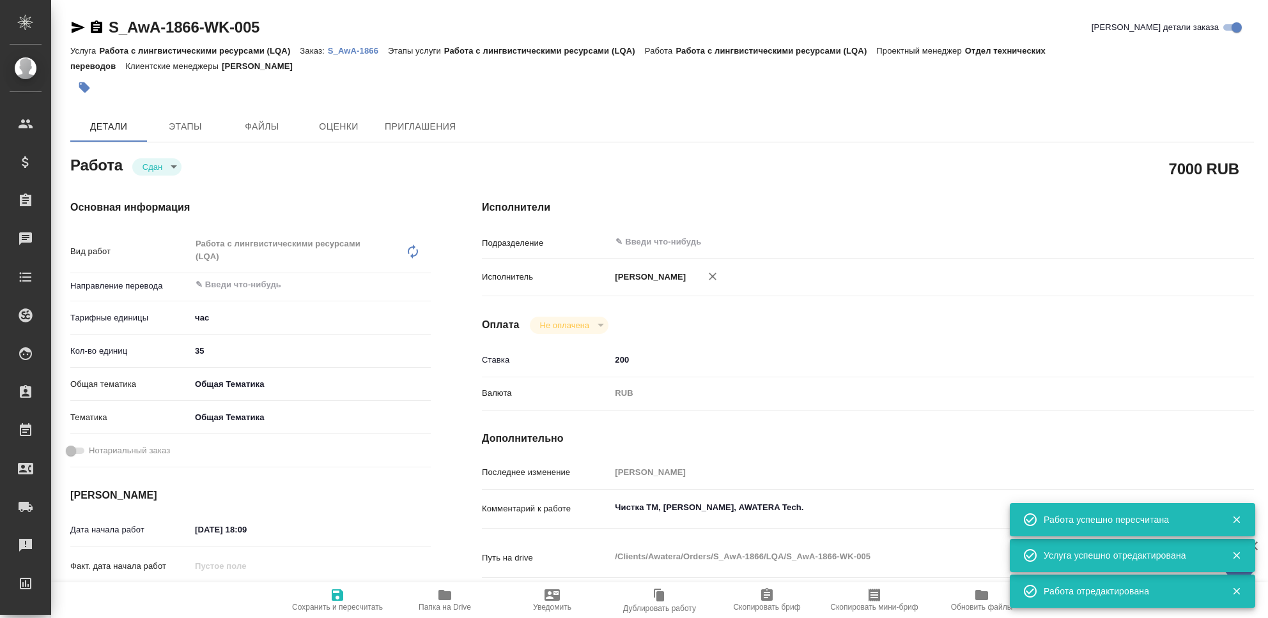
type textarea "x"
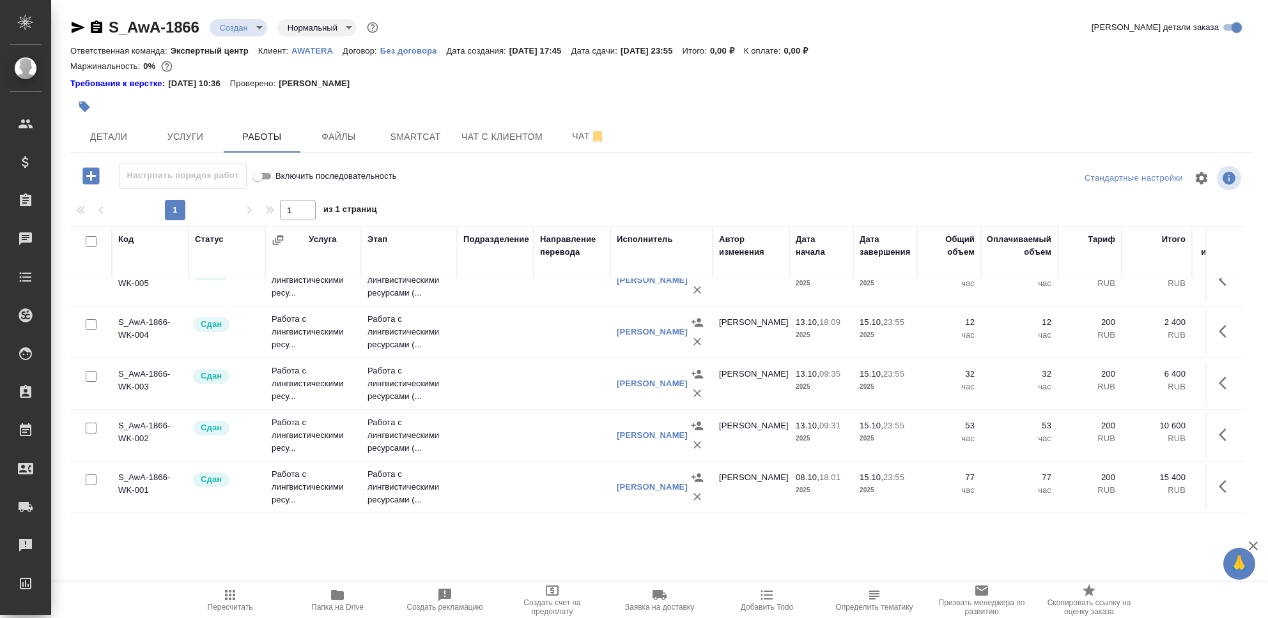
scroll to position [38, 0]
